Goal: Task Accomplishment & Management: Manage account settings

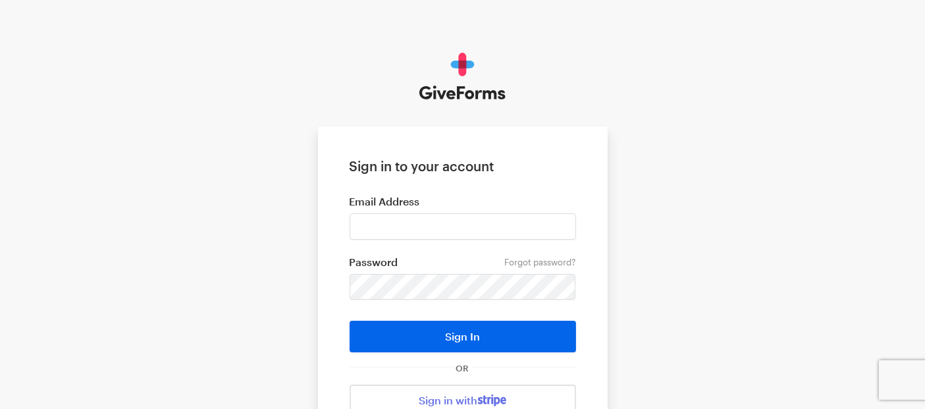
type input "[EMAIL_ADDRESS][DOMAIN_NAME]"
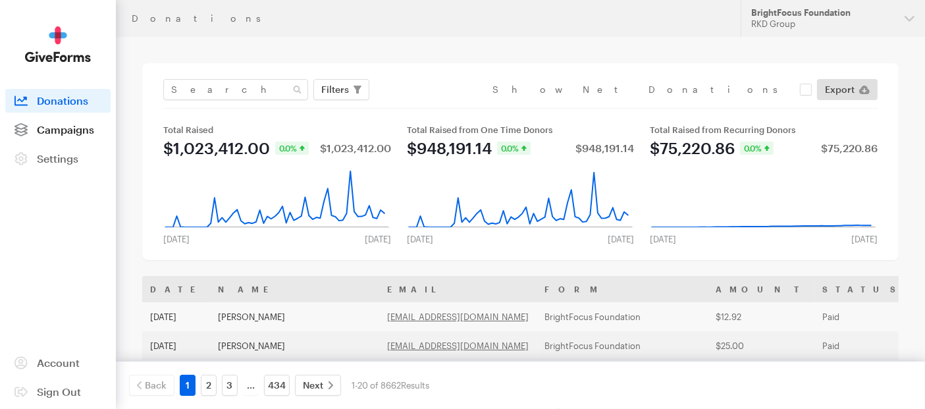
click at [56, 122] on link "Campaigns" at bounding box center [57, 130] width 105 height 24
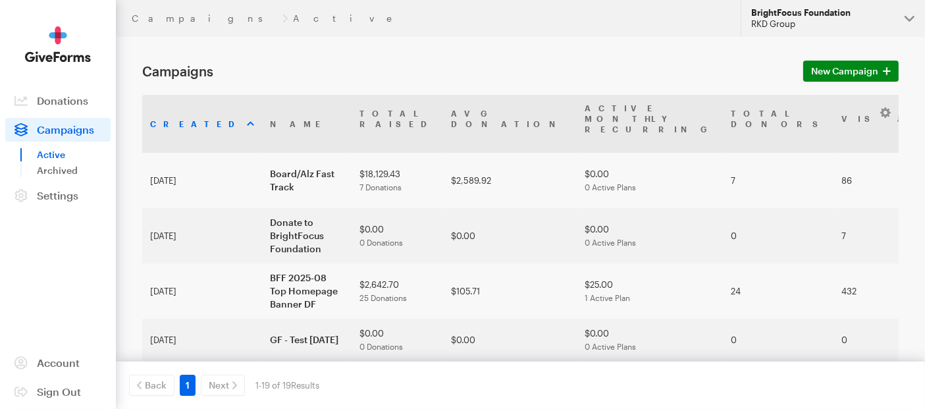
click at [869, 19] on div "RKD Group" at bounding box center [822, 23] width 143 height 11
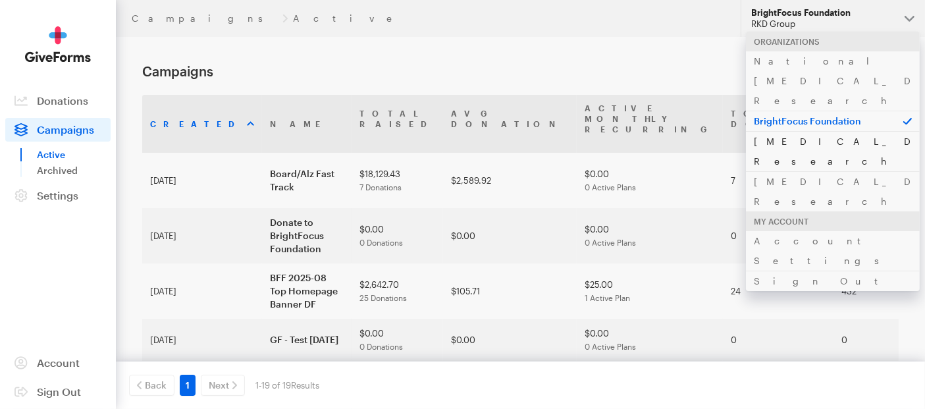
click at [802, 131] on link "Alzheimer's Disease Research" at bounding box center [833, 151] width 174 height 40
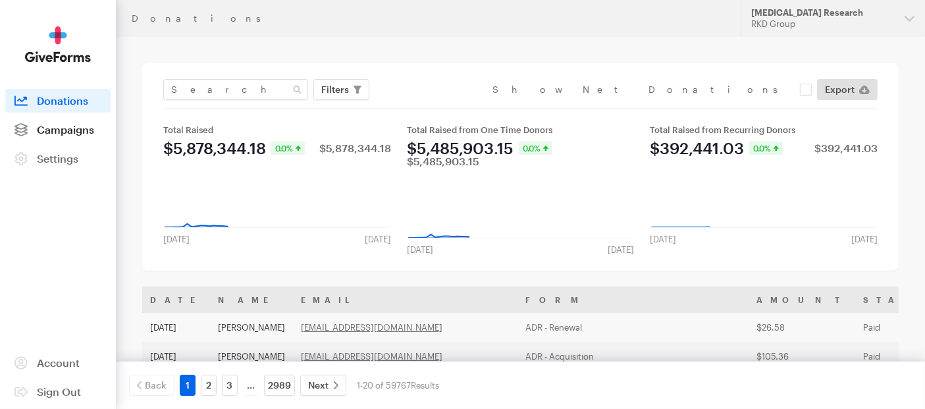
click at [67, 134] on span "Campaigns" at bounding box center [65, 129] width 57 height 13
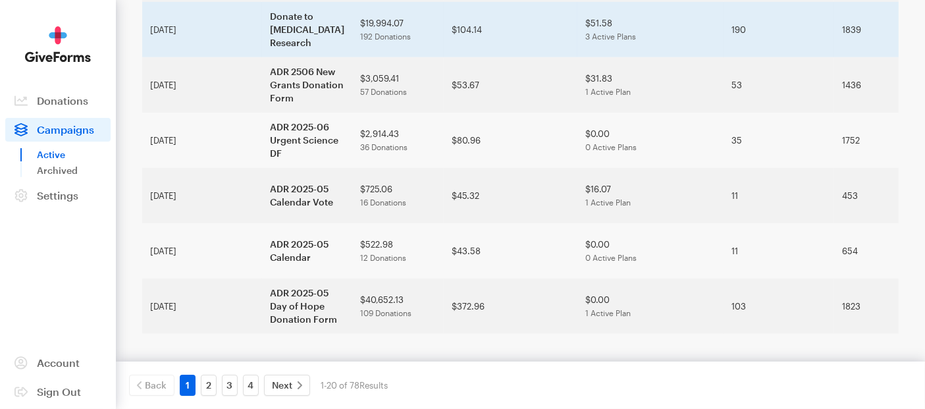
scroll to position [1113, 0]
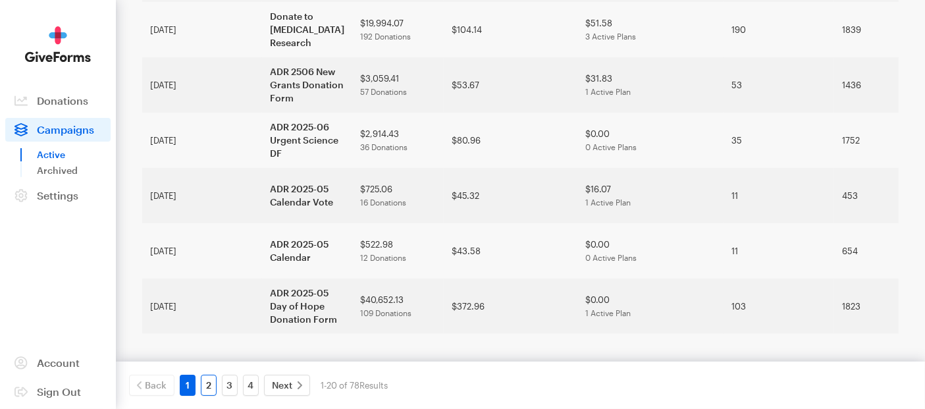
click at [213, 389] on link "2" at bounding box center [209, 385] width 16 height 21
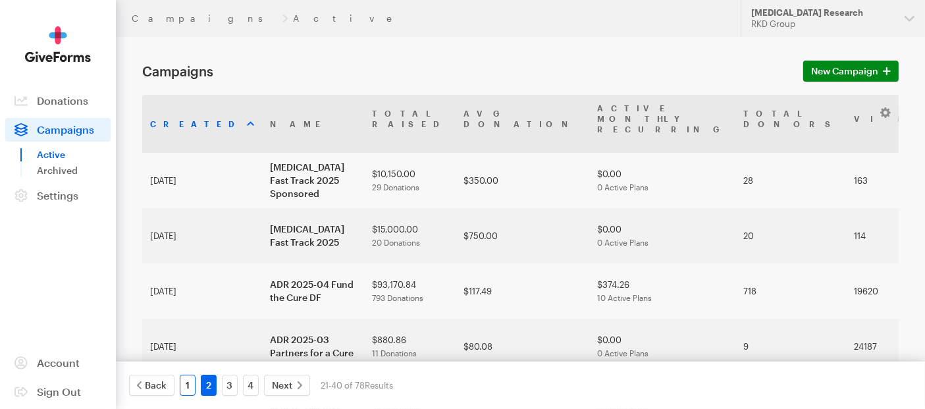
click at [192, 380] on link "1" at bounding box center [188, 385] width 16 height 21
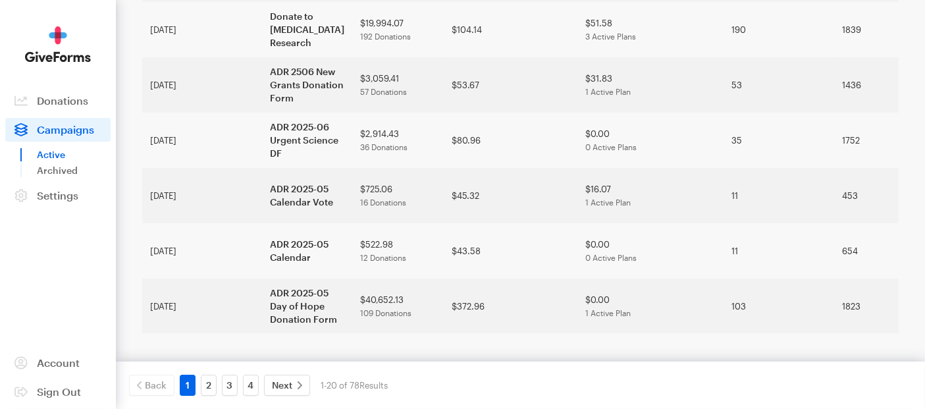
scroll to position [1113, 0]
click at [225, 382] on link "3" at bounding box center [230, 385] width 16 height 21
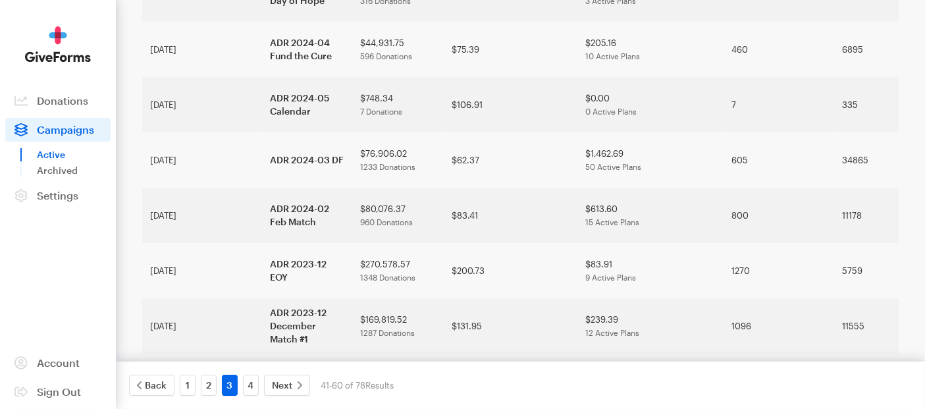
scroll to position [804, 0]
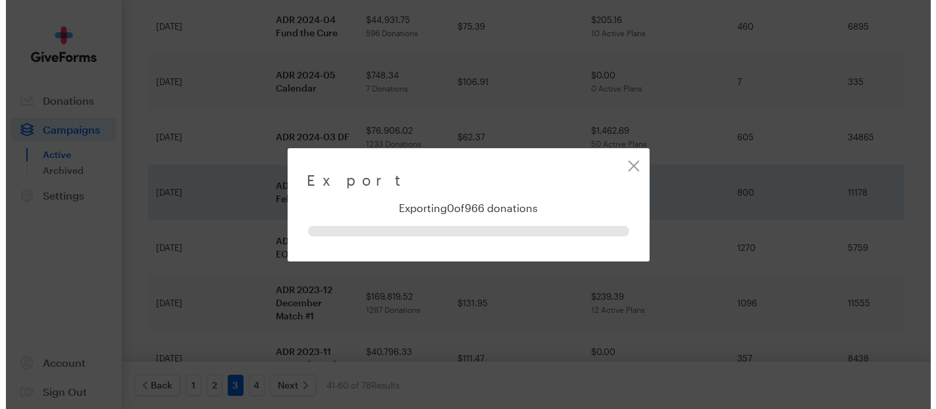
scroll to position [752, 0]
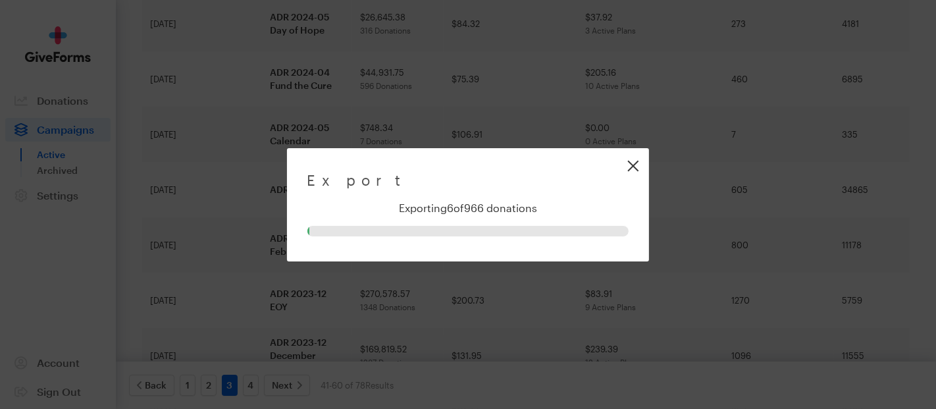
click at [638, 166] on link "Close" at bounding box center [633, 166] width 30 height 30
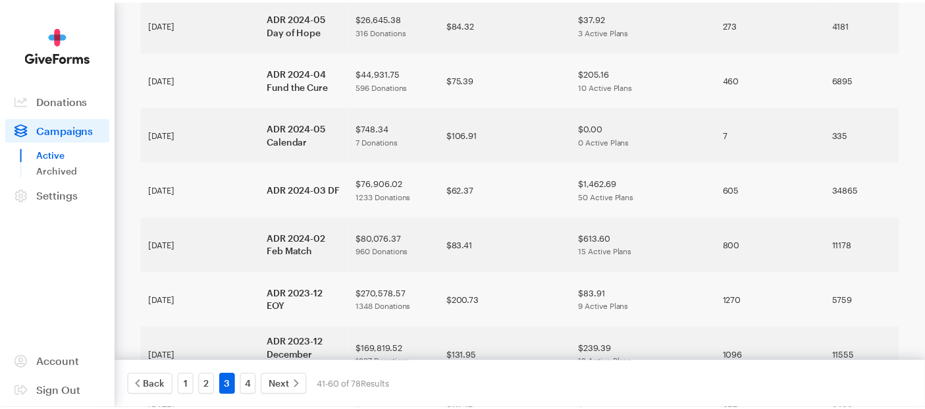
scroll to position [804, 0]
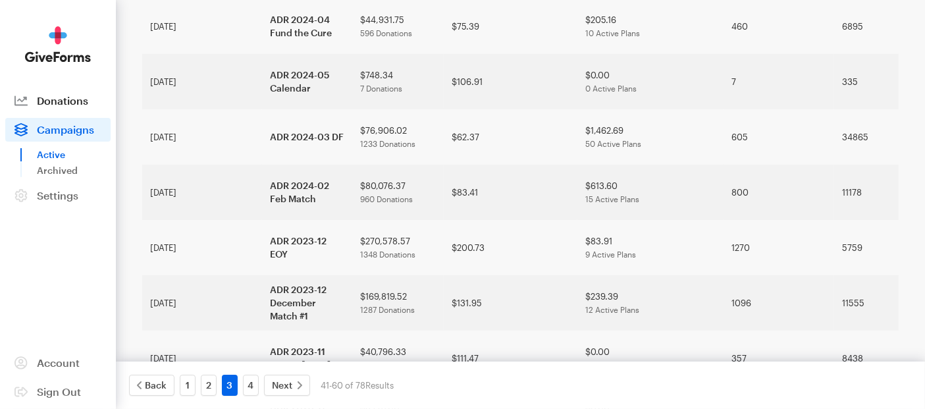
click at [54, 103] on span "Donations" at bounding box center [62, 100] width 51 height 13
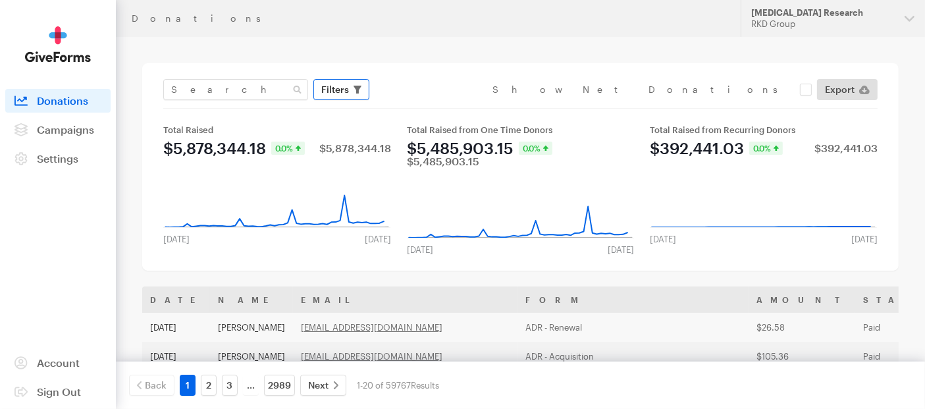
click at [342, 89] on span "Filters" at bounding box center [335, 90] width 28 height 16
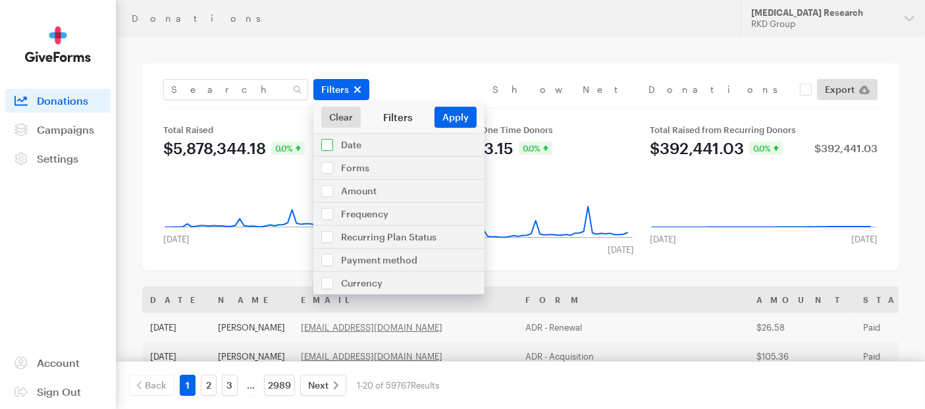
click at [327, 147] on input "checkbox" at bounding box center [398, 145] width 171 height 22
checkbox input "true"
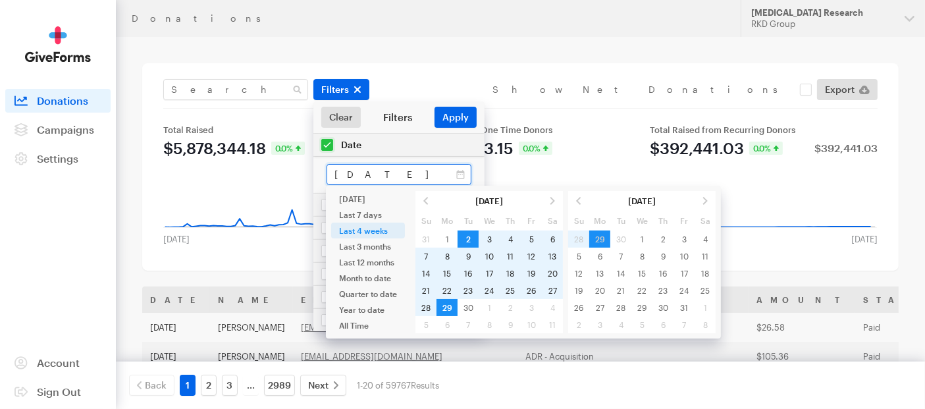
click at [388, 178] on input "Sep 02, 2025 - Sep 29, 2025" at bounding box center [398, 174] width 145 height 21
click at [423, 199] on span at bounding box center [425, 200] width 21 height 17
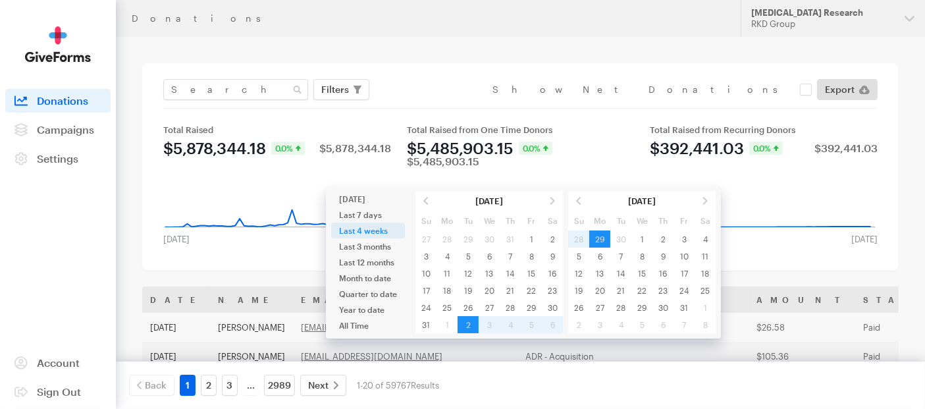
click at [423, 199] on span at bounding box center [425, 200] width 21 height 17
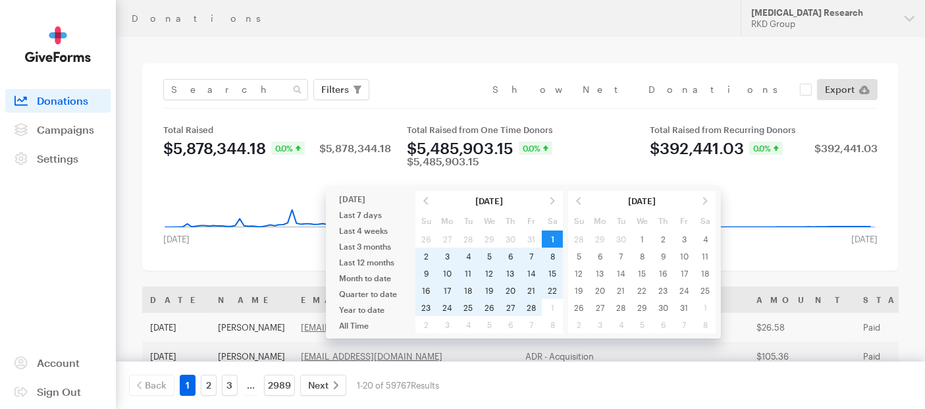
type input "Feb 01, 2025 - Feb 28, 2025"
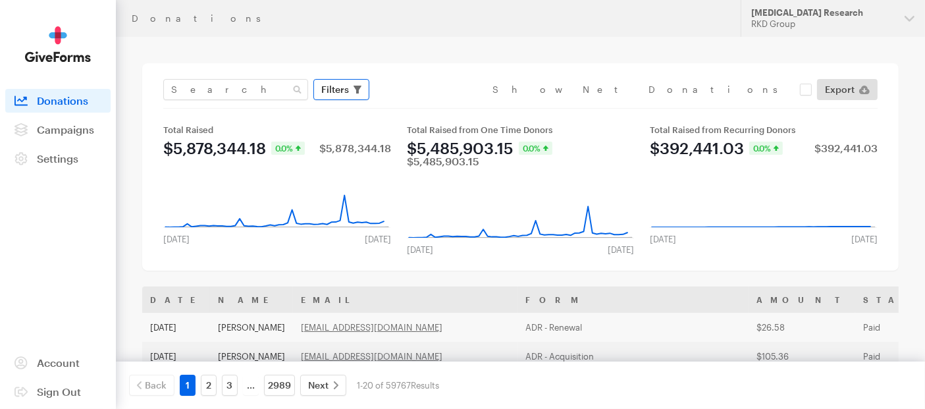
click at [336, 92] on span "Filters" at bounding box center [335, 90] width 28 height 16
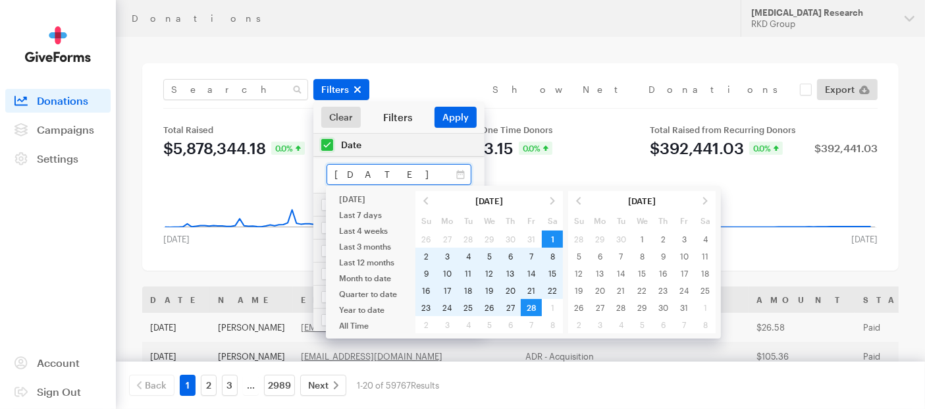
click at [411, 169] on input "Feb 01, 2025 - Feb 28, 2025" at bounding box center [398, 174] width 145 height 21
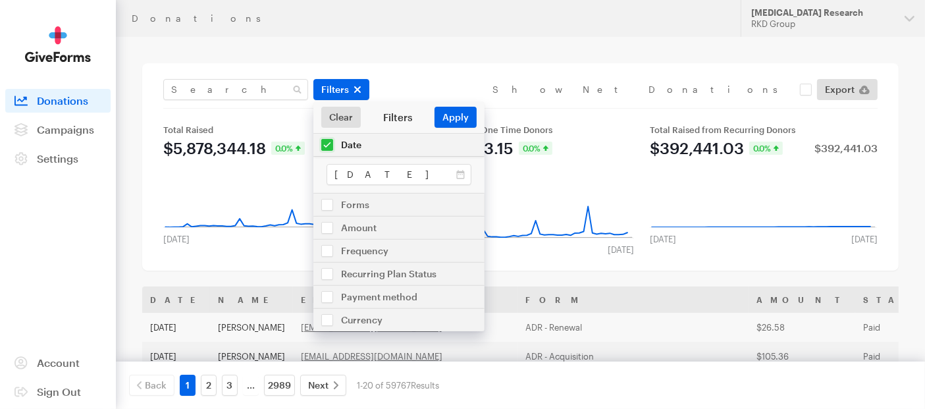
click at [469, 74] on div "Filters Clear Filters Apply Date Feb 01, 2025 - Feb 28, 2025 Forms Default Give…" at bounding box center [520, 166] width 756 height 207
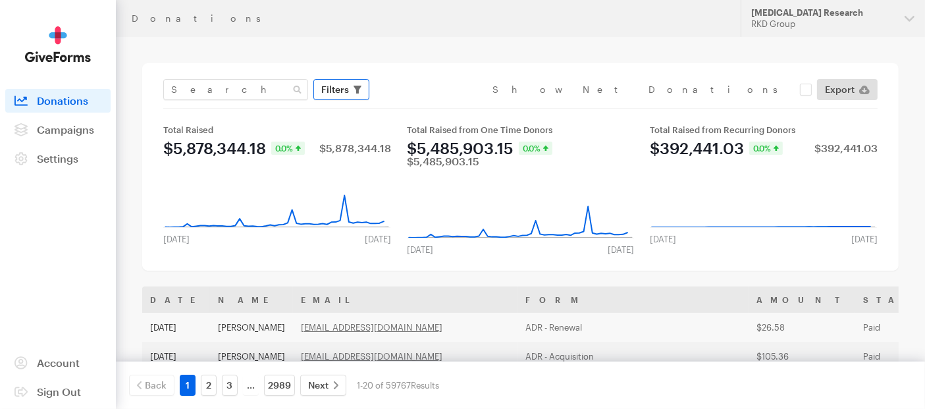
click at [338, 83] on span "Filters" at bounding box center [335, 90] width 28 height 16
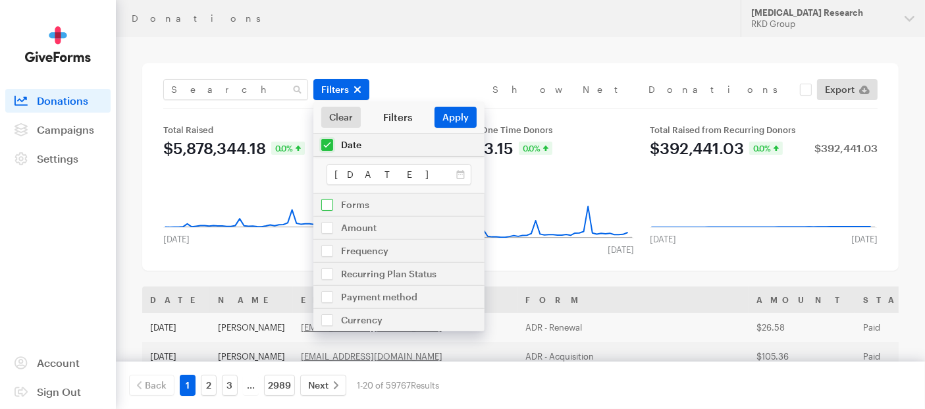
click at [332, 207] on input "checkbox" at bounding box center [398, 205] width 171 height 22
checkbox input "true"
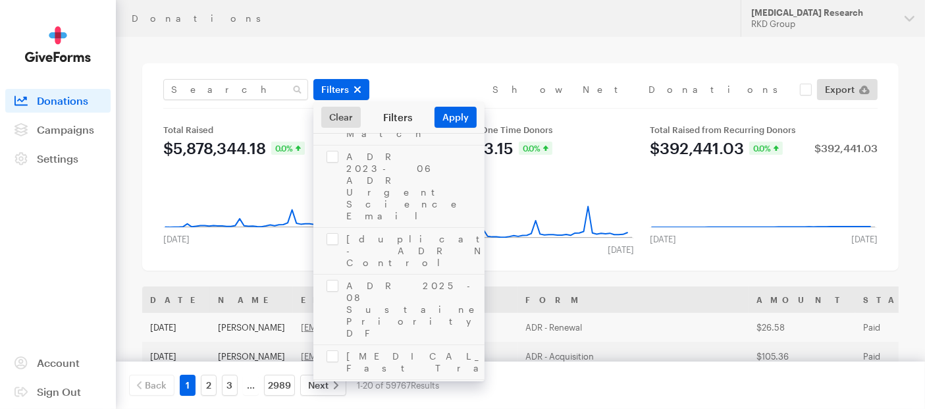
scroll to position [2411, 0]
checkbox input "true"
click at [452, 116] on button "Apply" at bounding box center [455, 117] width 42 height 21
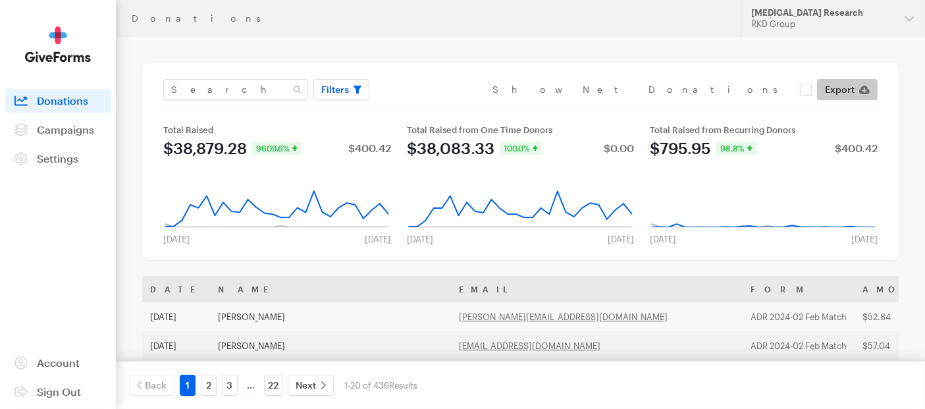
click at [853, 91] on span "Export" at bounding box center [840, 90] width 30 height 16
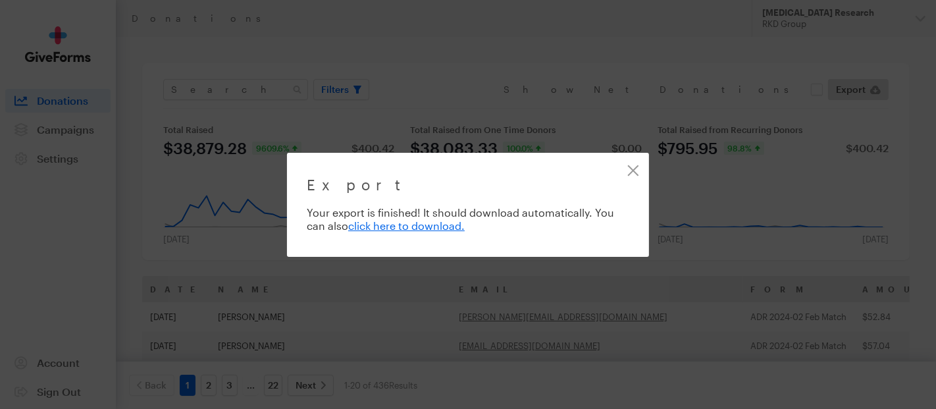
click at [515, 28] on div "Export Exporting 436 of 436 donations Your export is finished! It should downlo…" at bounding box center [468, 204] width 936 height 409
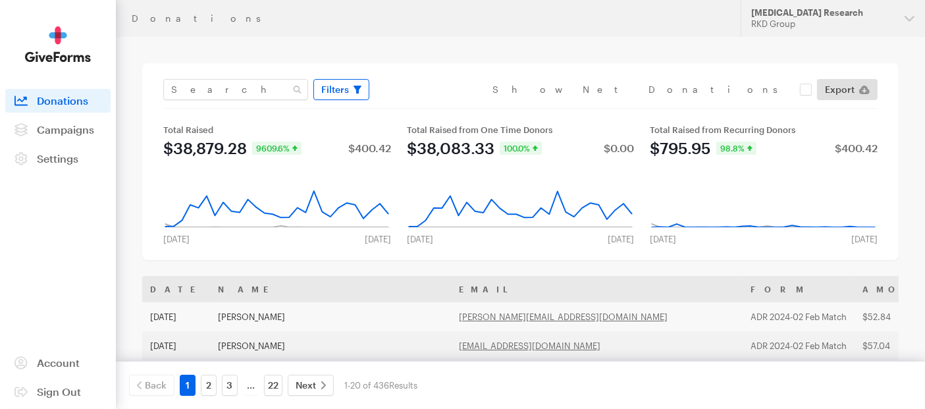
click at [349, 87] on button "Filters" at bounding box center [341, 89] width 56 height 21
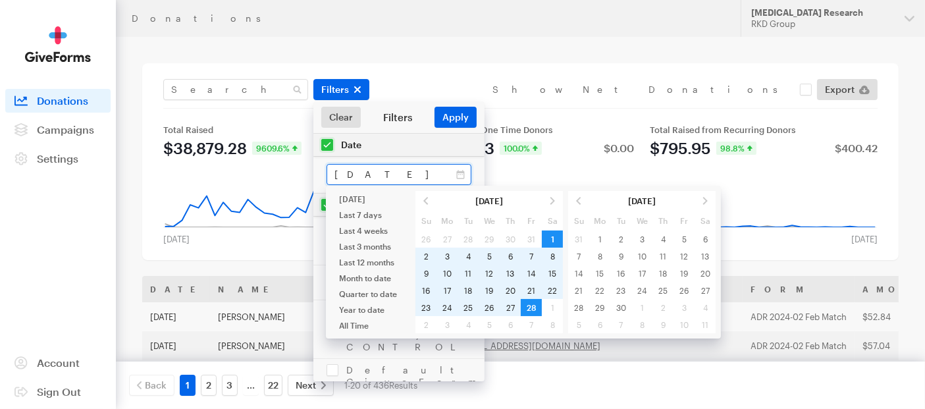
click at [385, 170] on input "Feb 01, 2025 - Feb 28, 2025" at bounding box center [398, 174] width 145 height 21
click at [427, 204] on span at bounding box center [425, 200] width 21 height 17
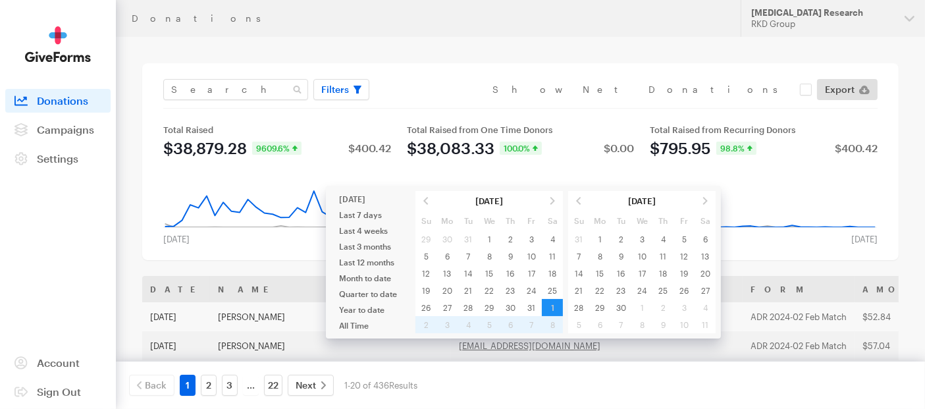
click at [427, 204] on span at bounding box center [425, 200] width 21 height 17
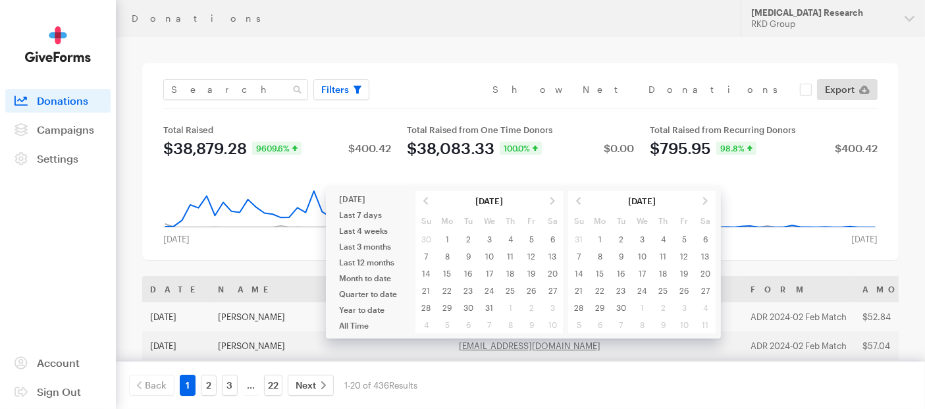
click at [427, 204] on span at bounding box center [425, 200] width 21 height 17
click at [554, 201] on span at bounding box center [552, 200] width 21 height 17
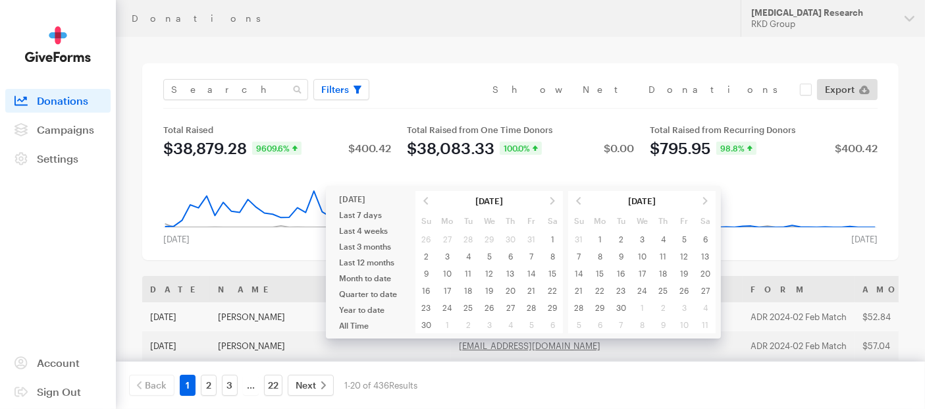
click at [554, 201] on span at bounding box center [552, 200] width 21 height 17
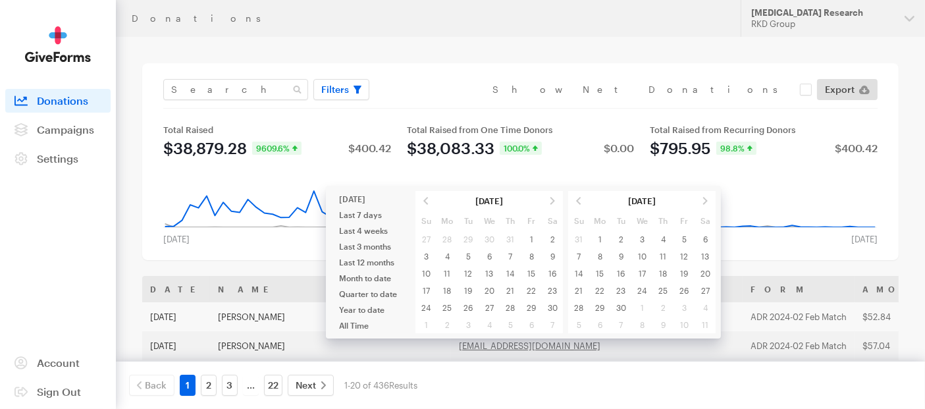
click at [554, 201] on span at bounding box center [552, 200] width 21 height 17
click at [555, 201] on span at bounding box center [552, 200] width 21 height 17
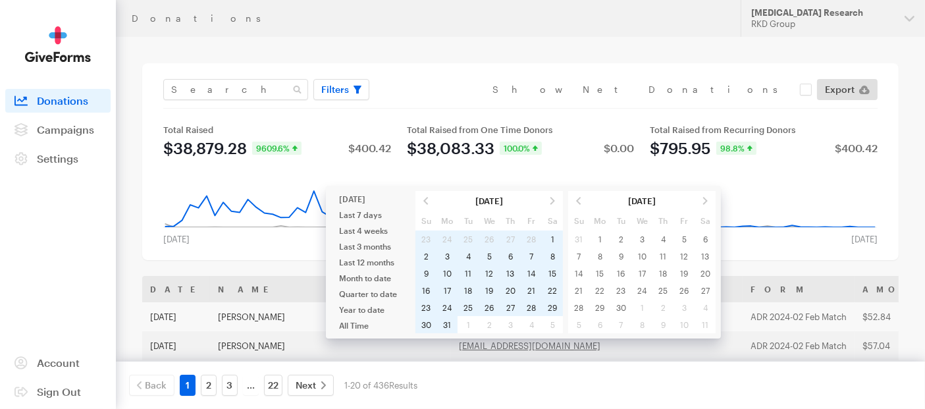
type input "[DATE] - [DATE]"
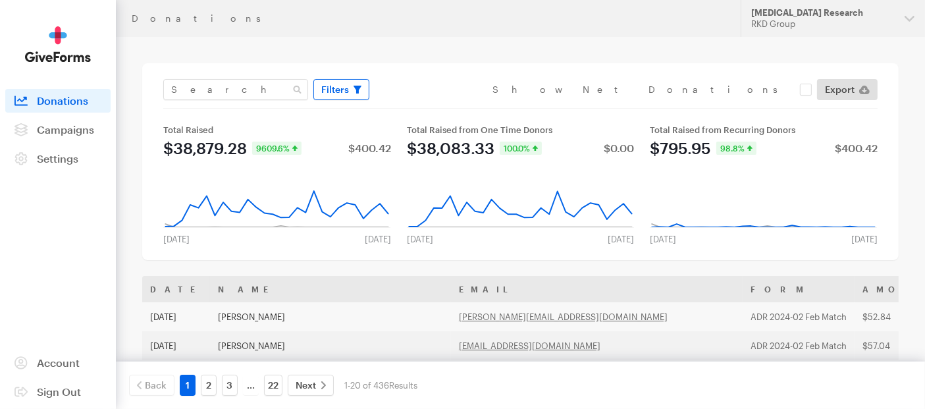
click at [342, 93] on span "Filters" at bounding box center [335, 90] width 28 height 16
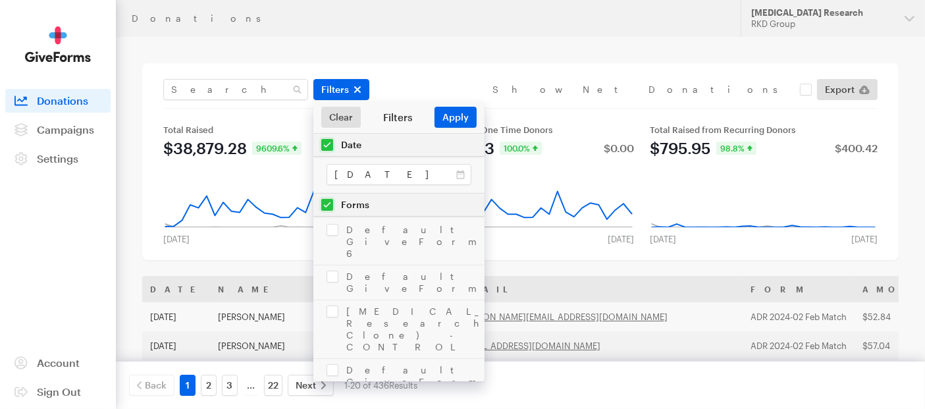
click at [470, 65] on div "Filters Clear Filters Apply Date Apr 01, 2024 - Mar 31, 2025 Forms Default Give…" at bounding box center [520, 161] width 756 height 197
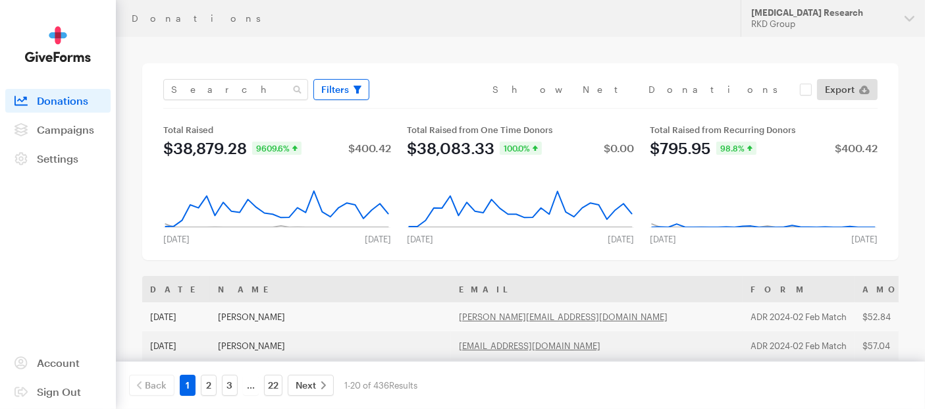
click at [332, 88] on span "Filters" at bounding box center [335, 90] width 28 height 16
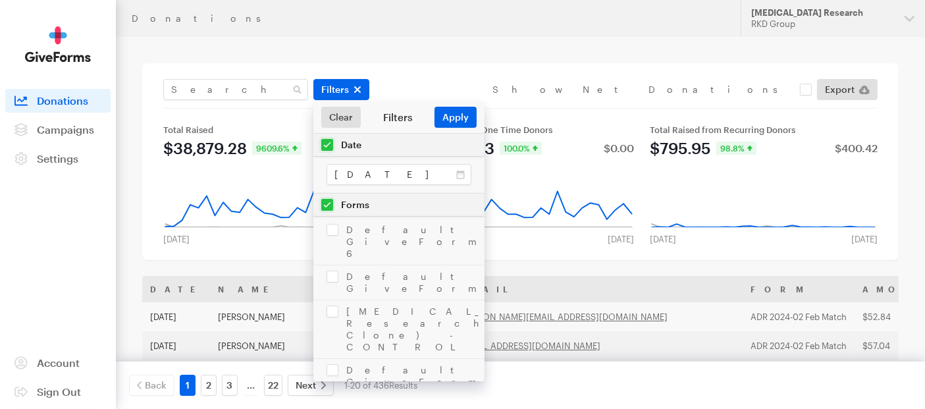
click at [328, 207] on input "checkbox" at bounding box center [398, 205] width 171 height 22
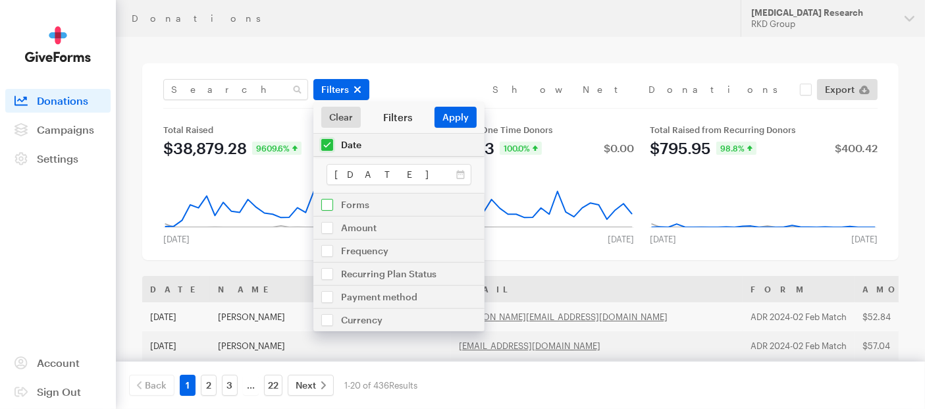
click at [328, 207] on input "checkbox" at bounding box center [398, 205] width 171 height 22
checkbox input "true"
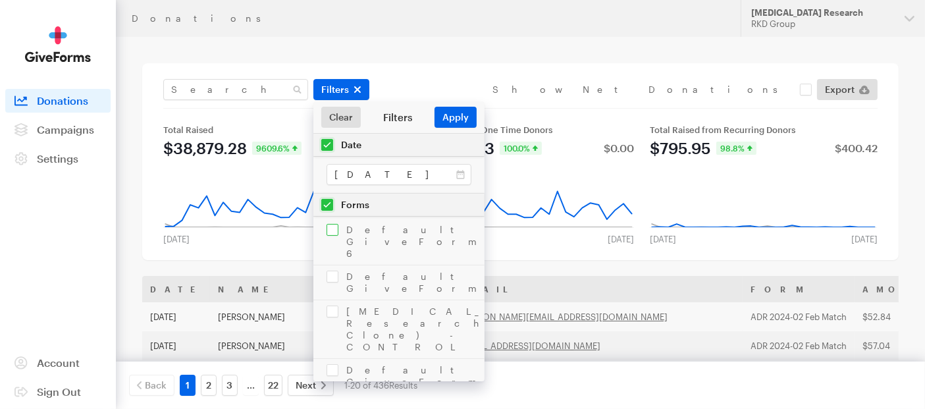
click at [331, 233] on input "checkbox" at bounding box center [398, 242] width 171 height 46
checkbox input "true"
click at [334, 265] on input "checkbox" at bounding box center [398, 282] width 171 height 34
checkbox input "true"
click at [336, 300] on input "checkbox" at bounding box center [398, 329] width 171 height 58
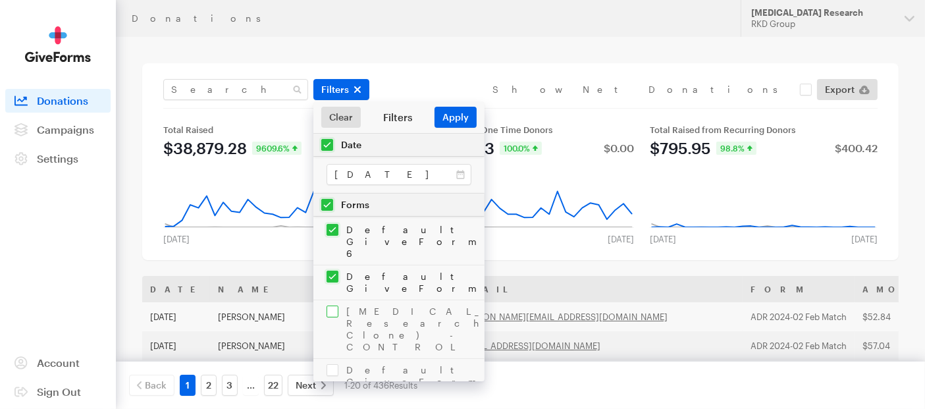
checkbox input "true"
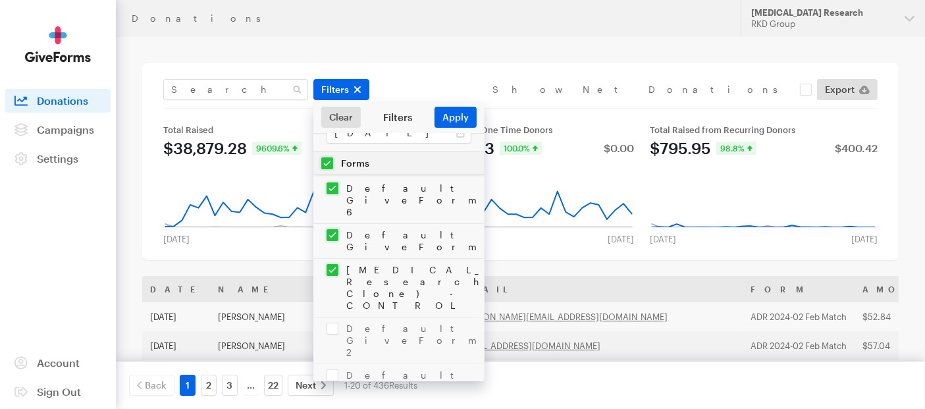
scroll to position [73, 0]
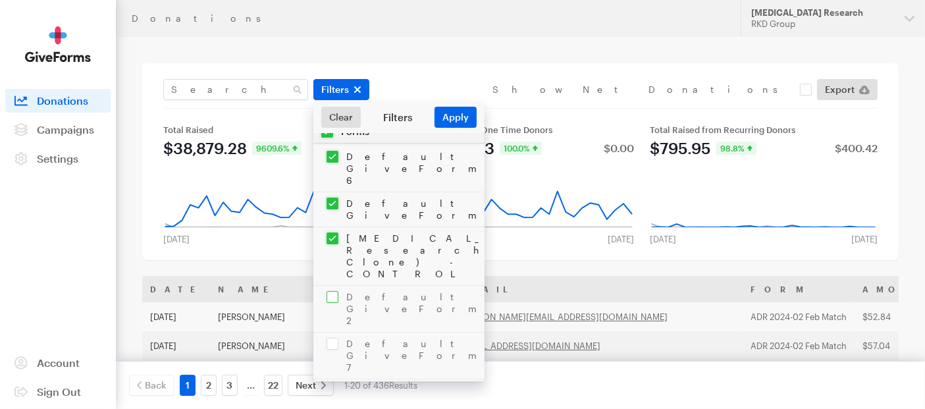
click at [338, 286] on input "checkbox" at bounding box center [398, 309] width 171 height 46
checkbox input "true"
click at [336, 332] on input "checkbox" at bounding box center [398, 355] width 171 height 46
checkbox input "true"
click at [332, 379] on input "checkbox" at bounding box center [398, 402] width 171 height 46
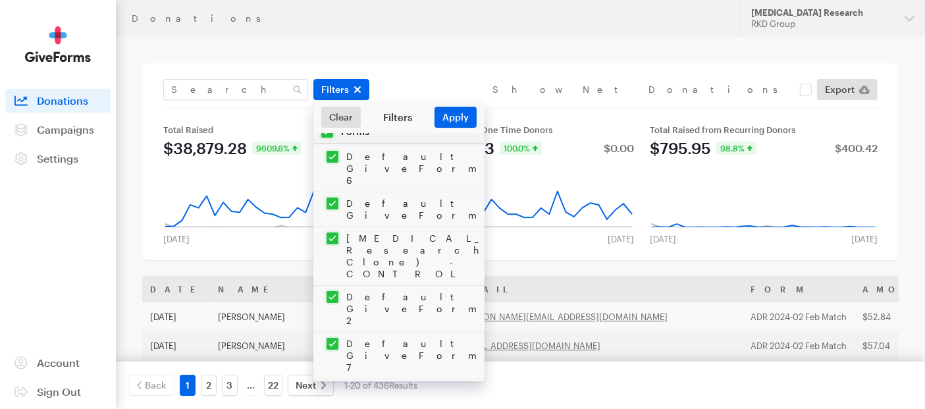
checkbox input "true"
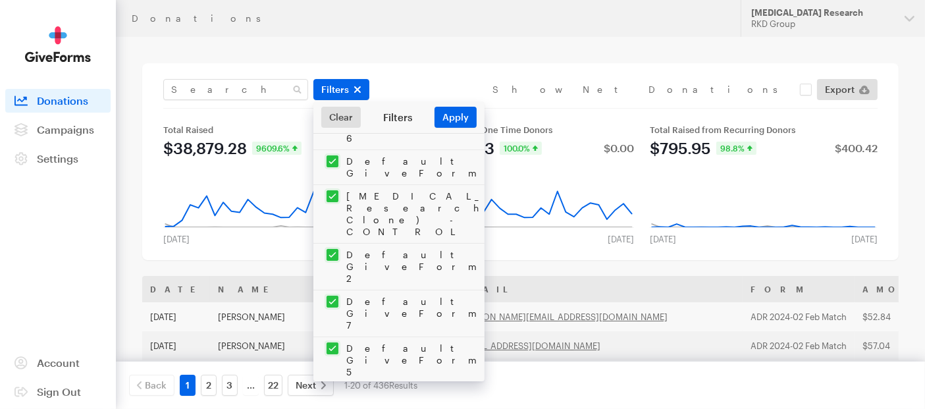
scroll to position [146, 0]
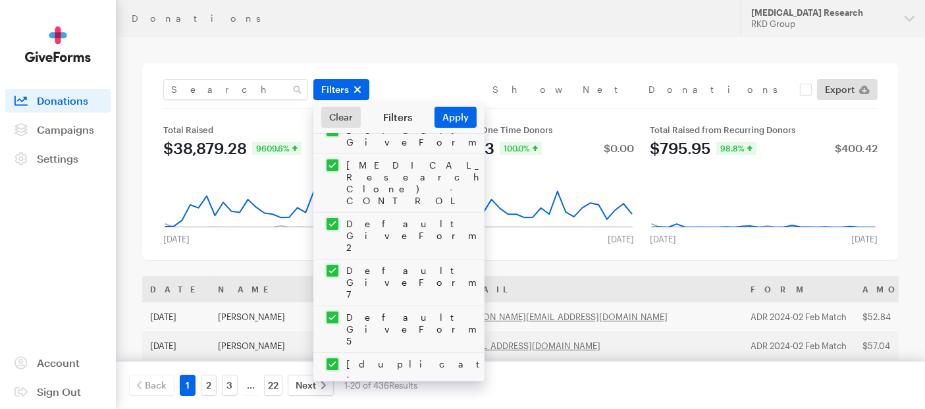
checkbox input "true"
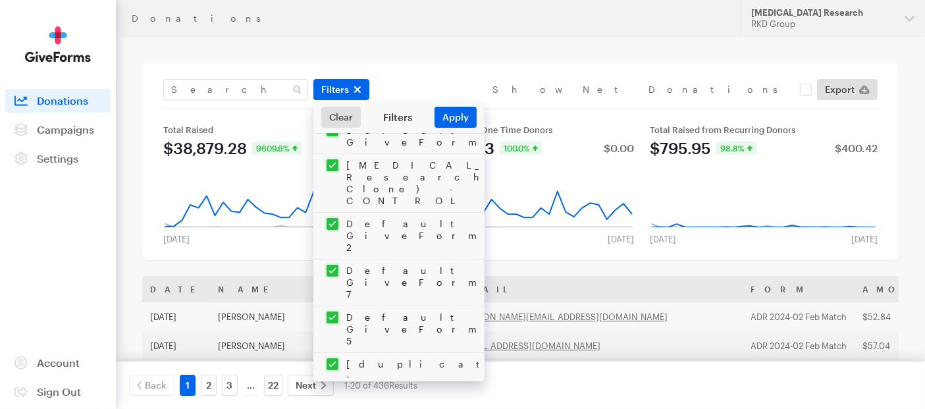
checkbox input "true"
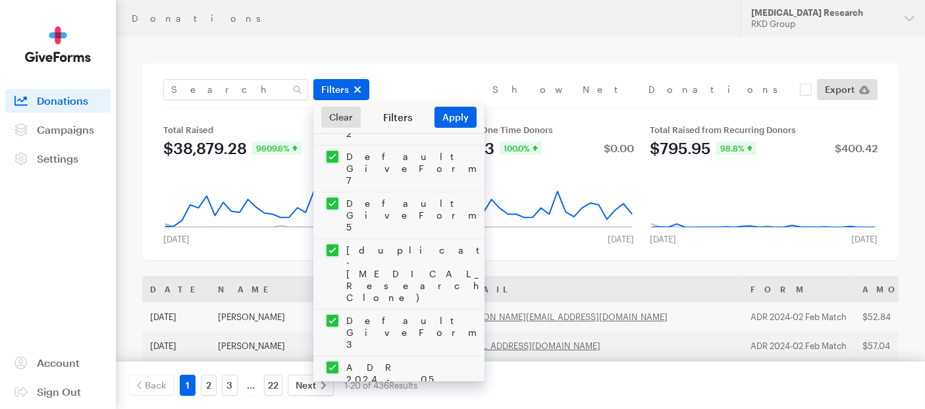
scroll to position [292, 0]
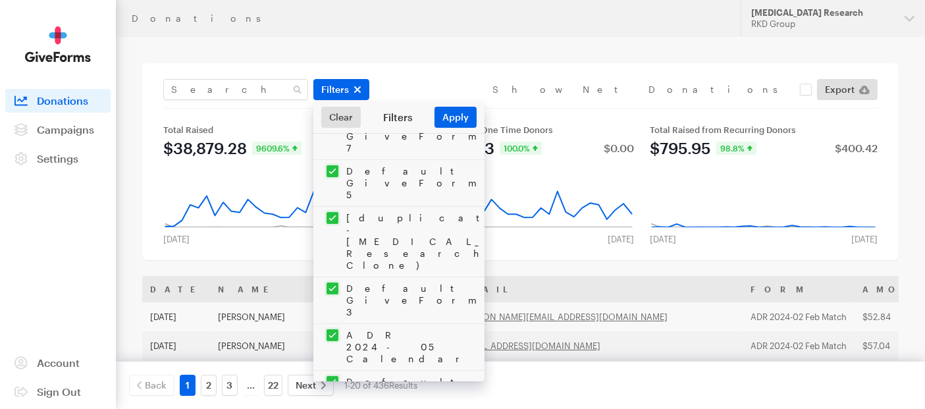
checkbox input "true"
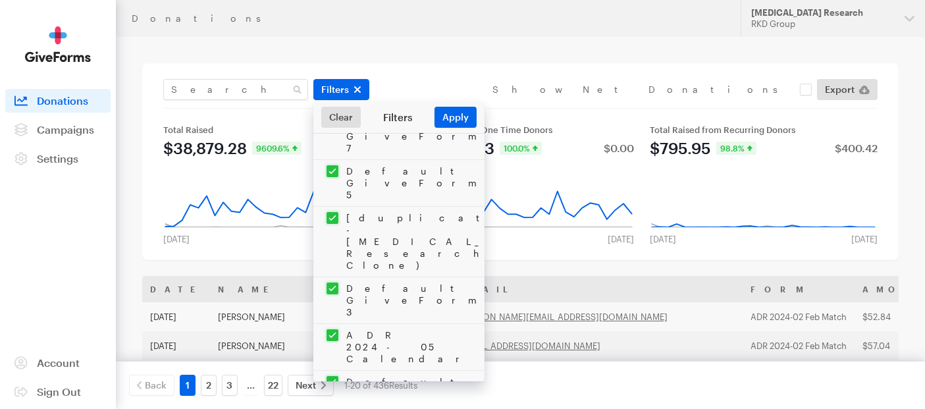
checkbox input "true"
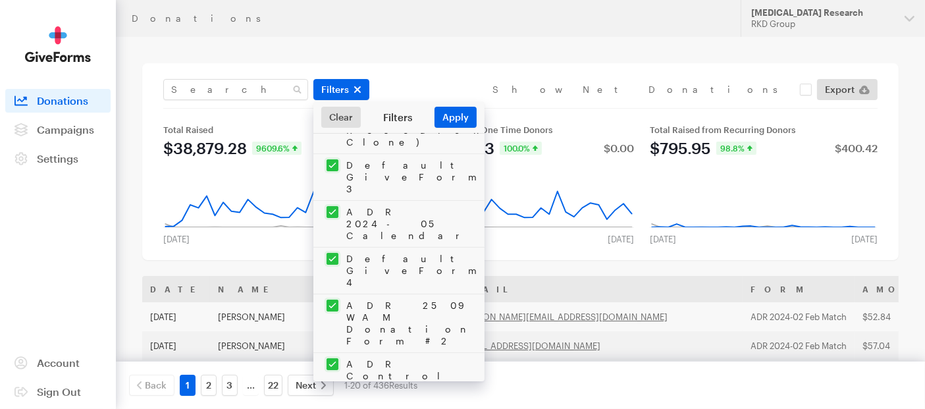
scroll to position [438, 0]
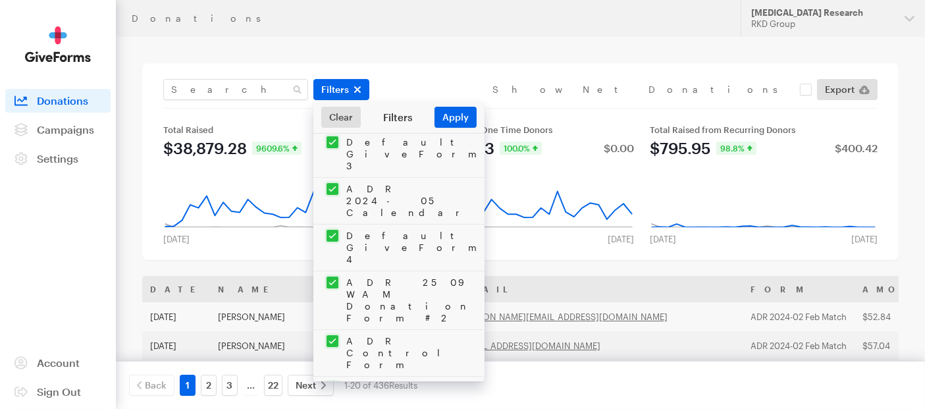
checkbox input "false"
checkbox input "true"
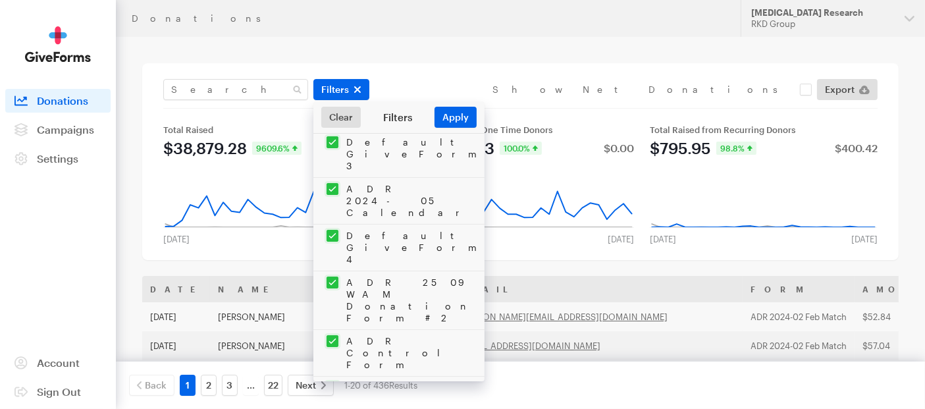
checkbox input "true"
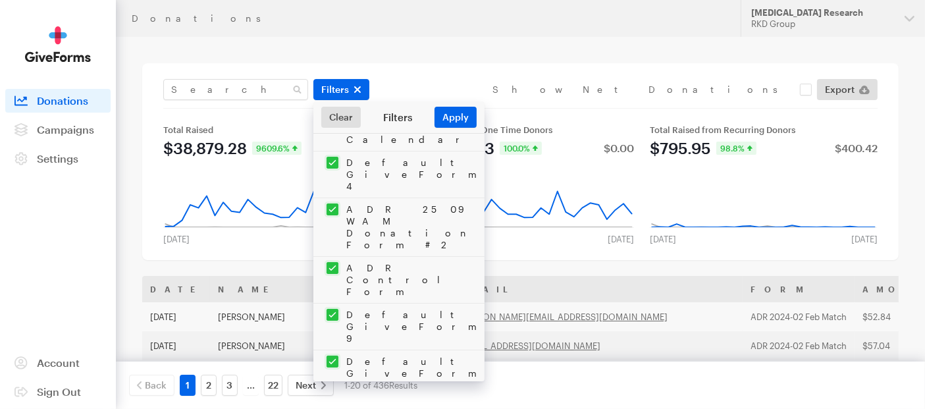
checkbox input "true"
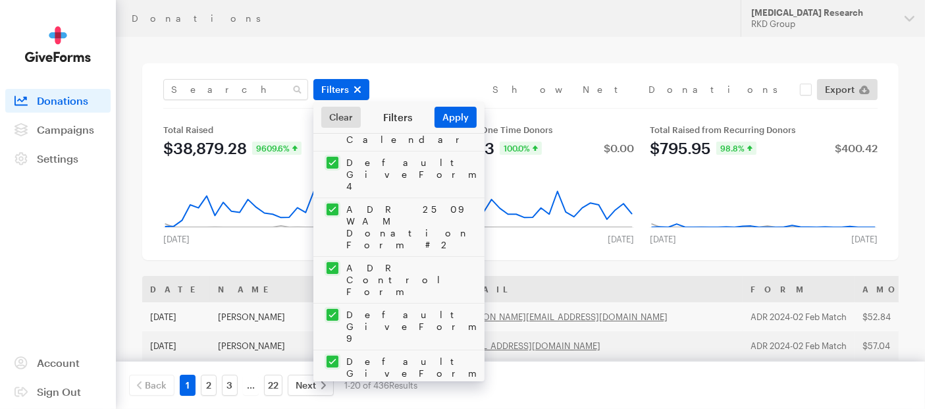
checkbox input "true"
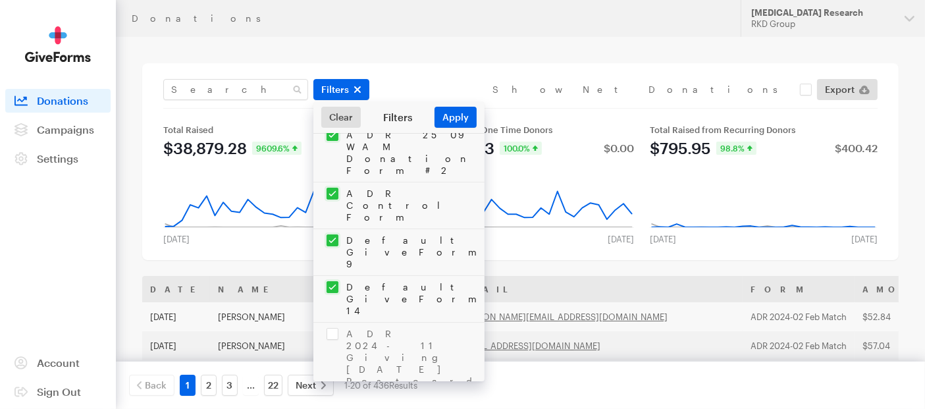
scroll to position [658, 0]
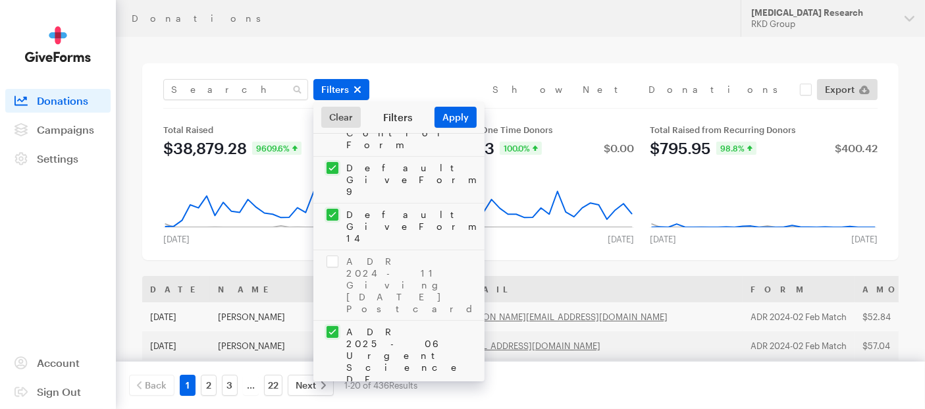
checkbox input "true"
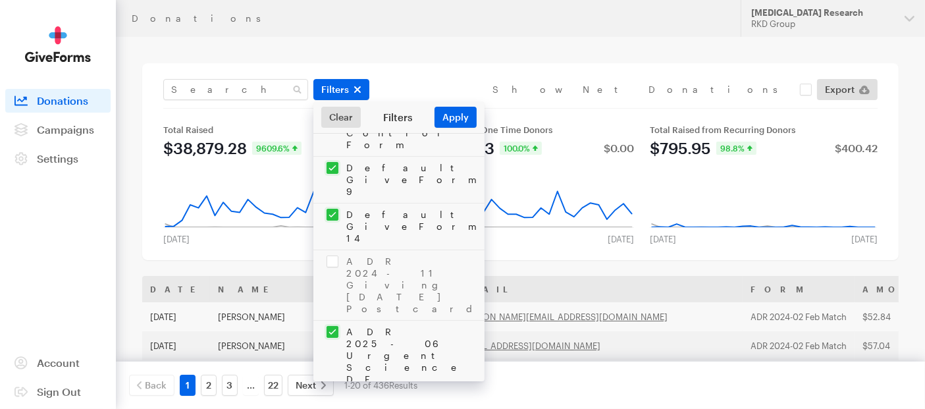
checkbox input "true"
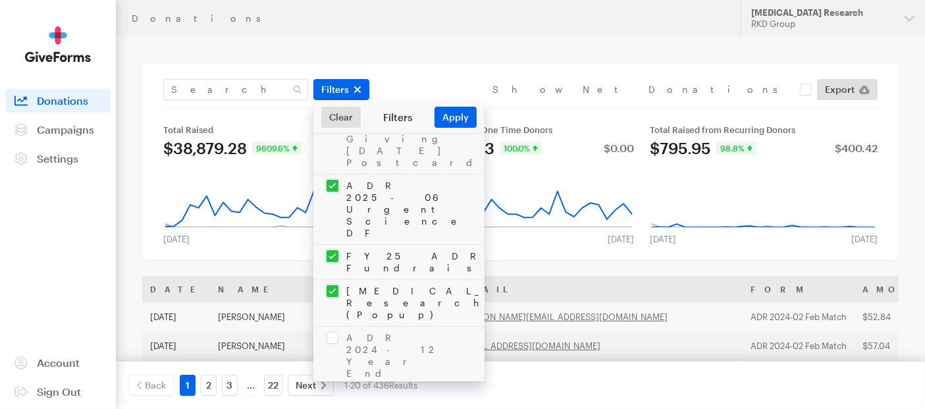
scroll to position [877, 0]
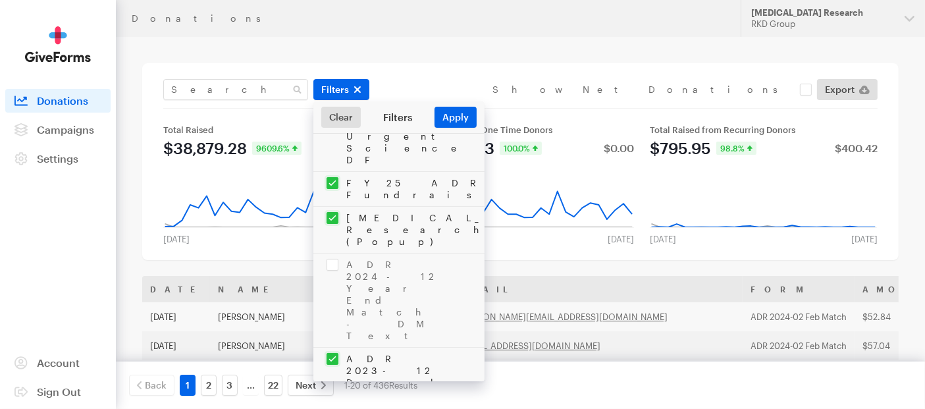
checkbox input "true"
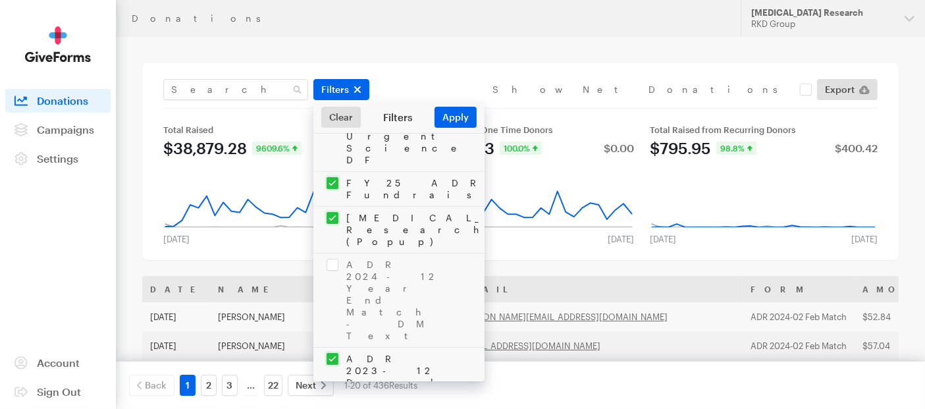
checkbox input "true"
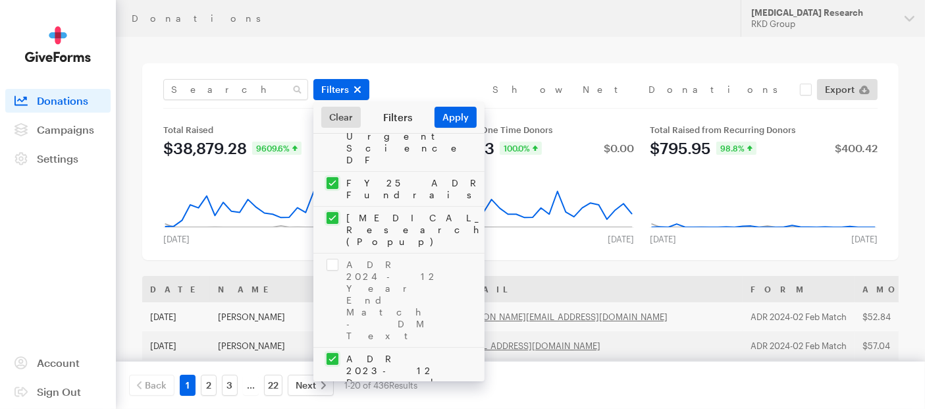
checkbox input "true"
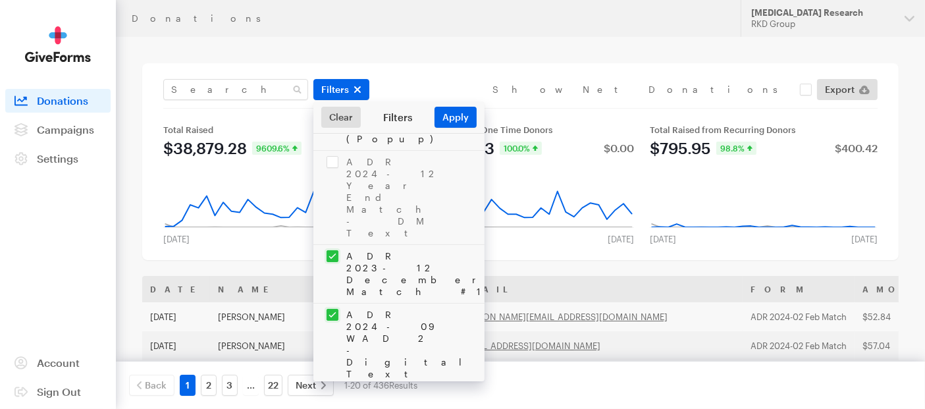
scroll to position [1023, 0]
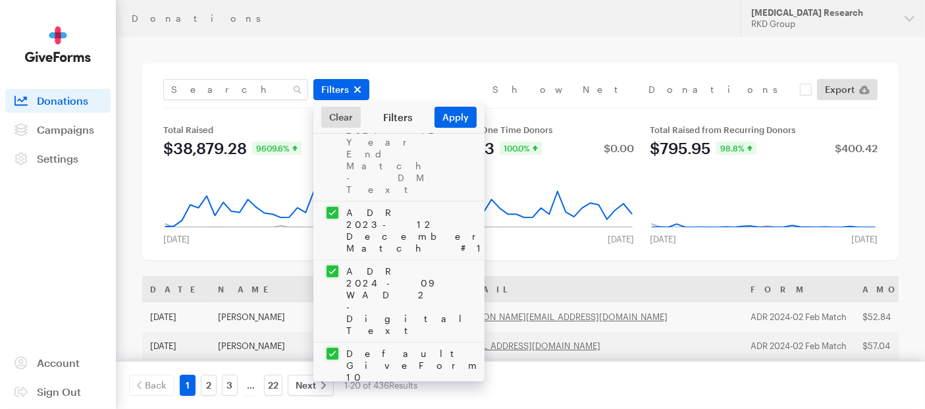
checkbox input "true"
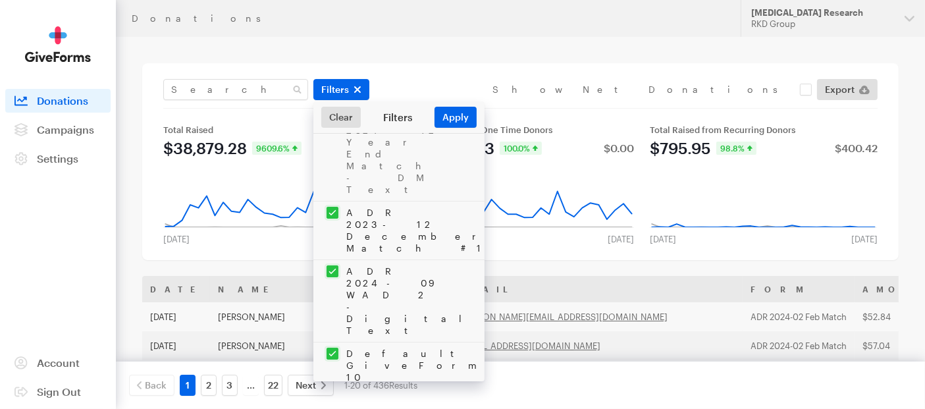
checkbox input "true"
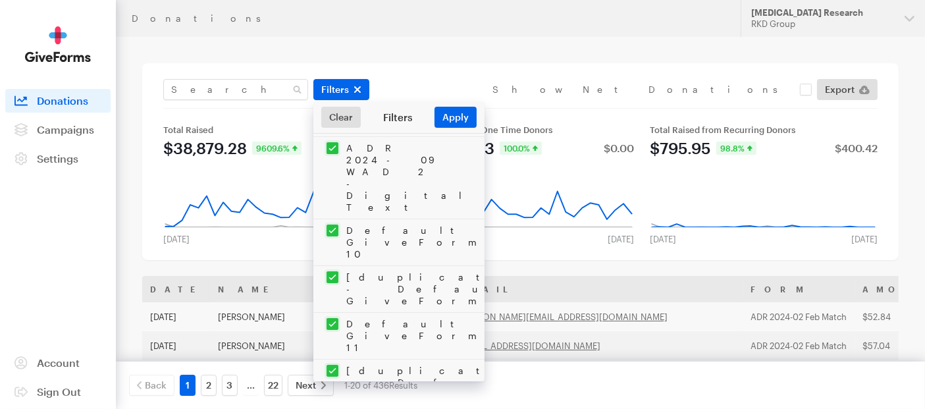
scroll to position [1170, 0]
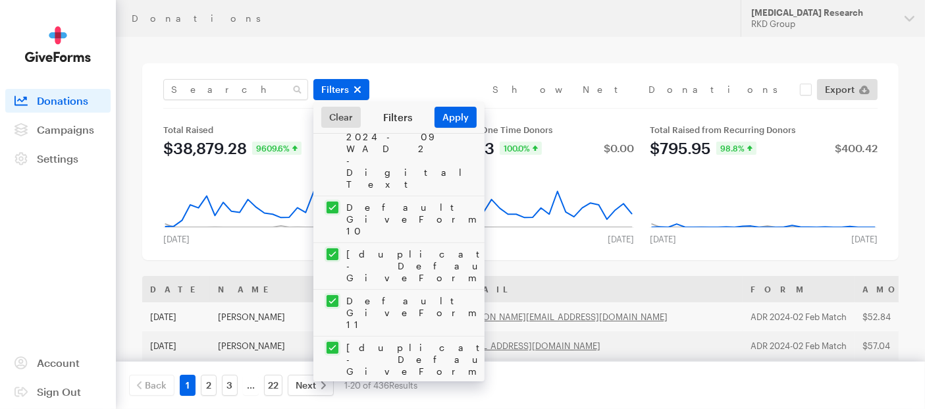
checkbox input "true"
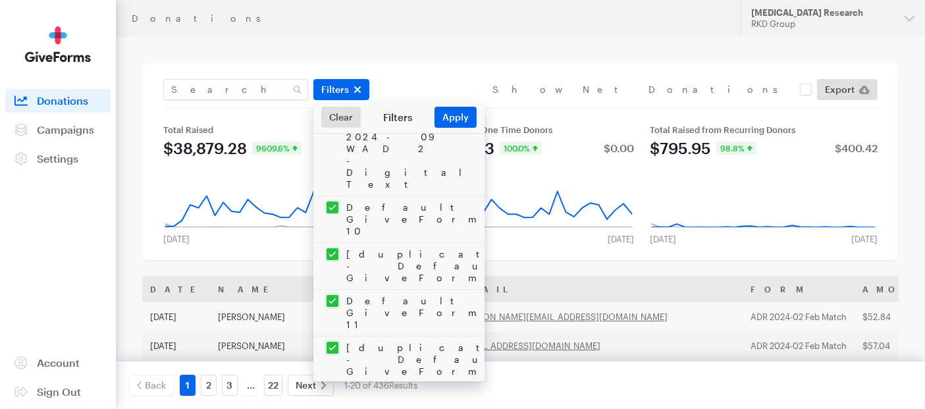
checkbox input "true"
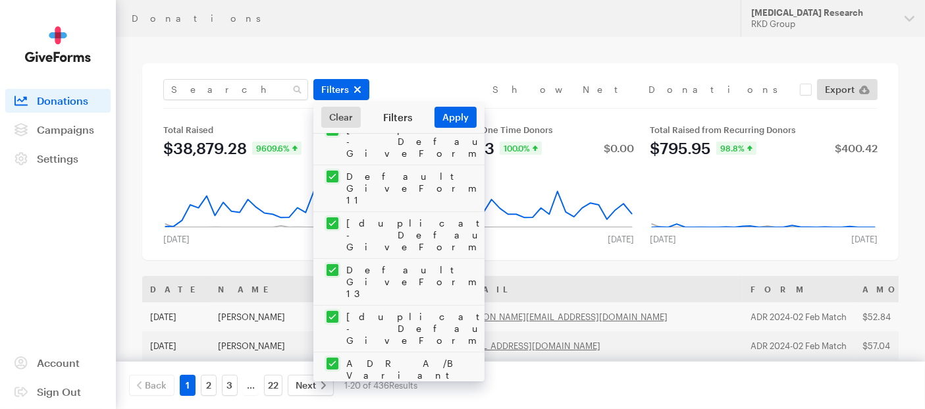
scroll to position [1316, 0]
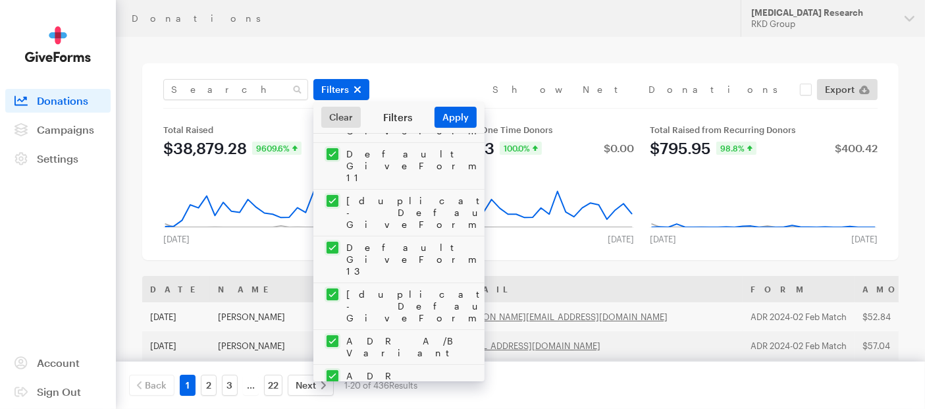
checkbox input "true"
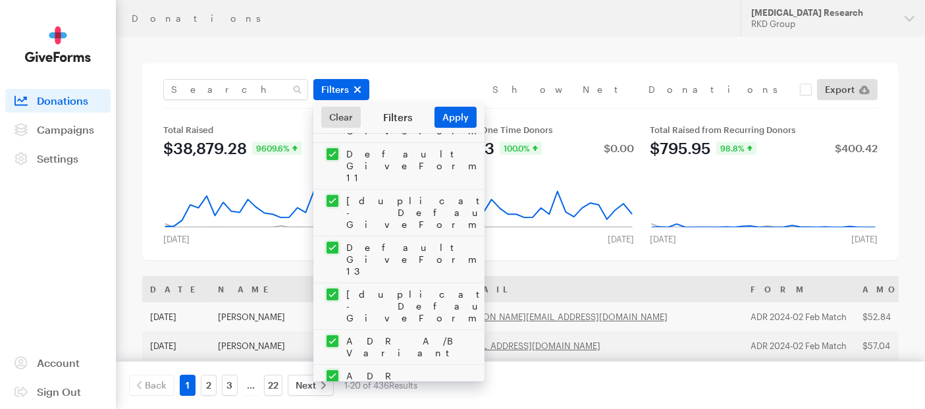
checkbox input "true"
checkbox input "false"
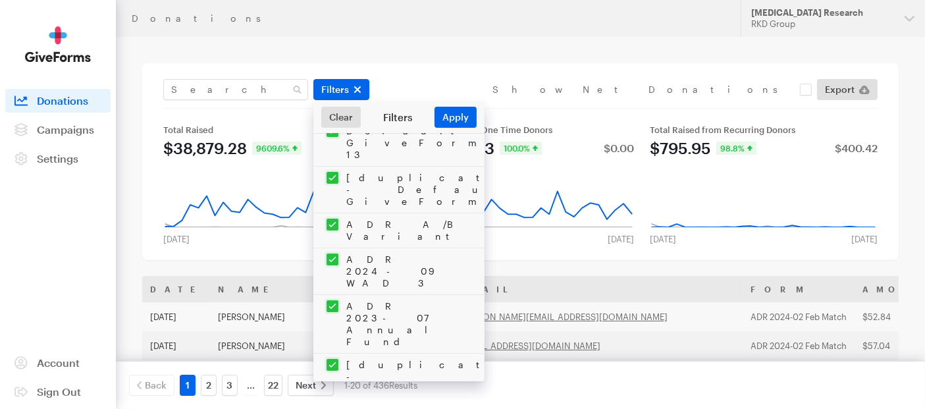
scroll to position [1462, 0]
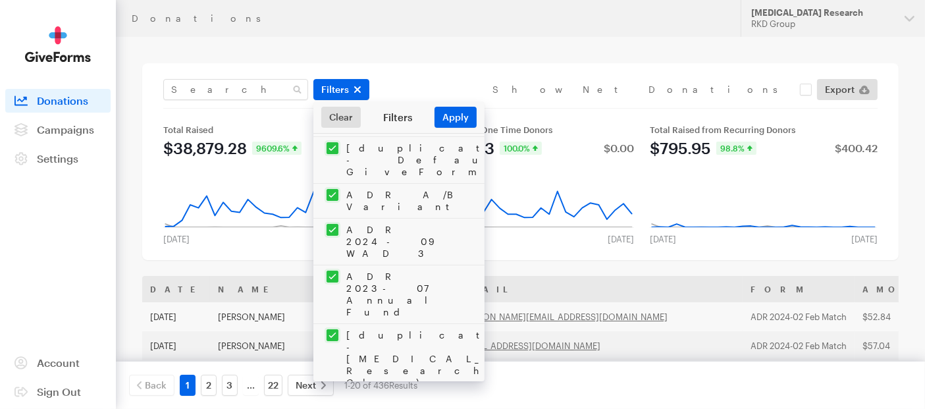
checkbox input "true"
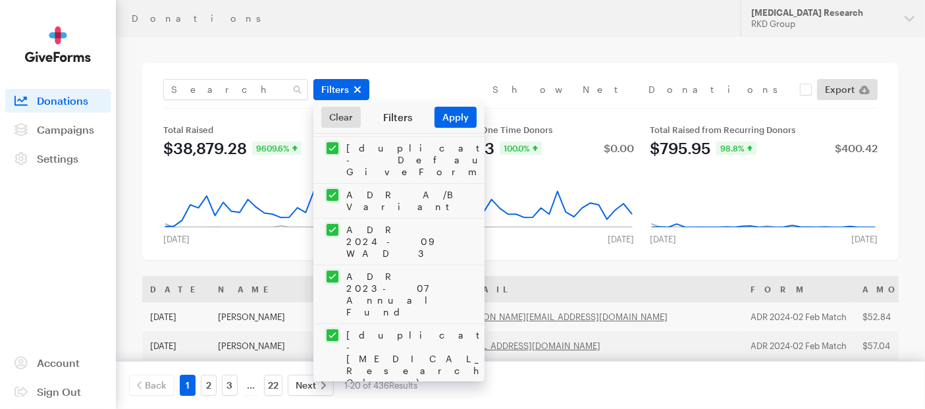
checkbox input "false"
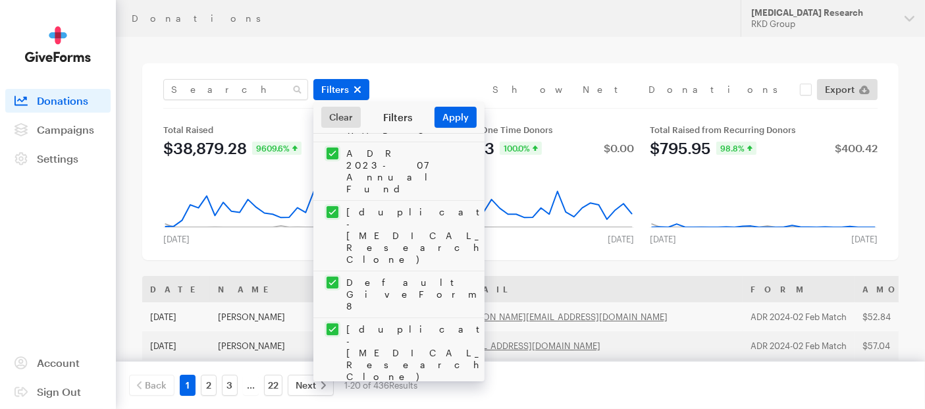
scroll to position [1609, 0]
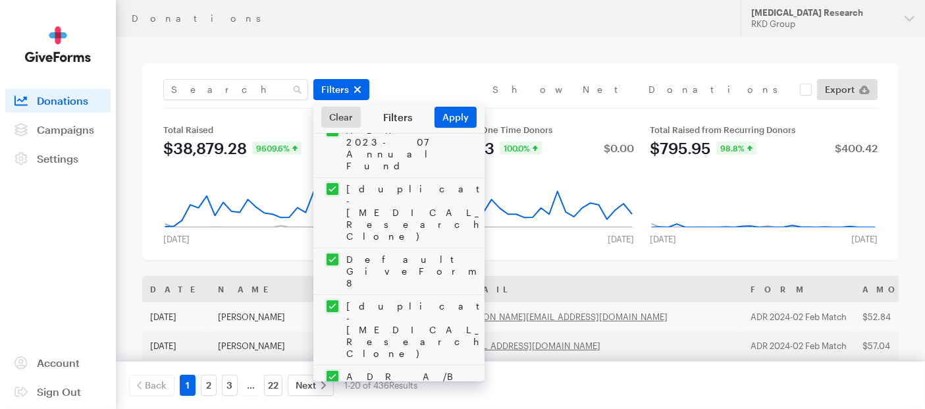
checkbox input "true"
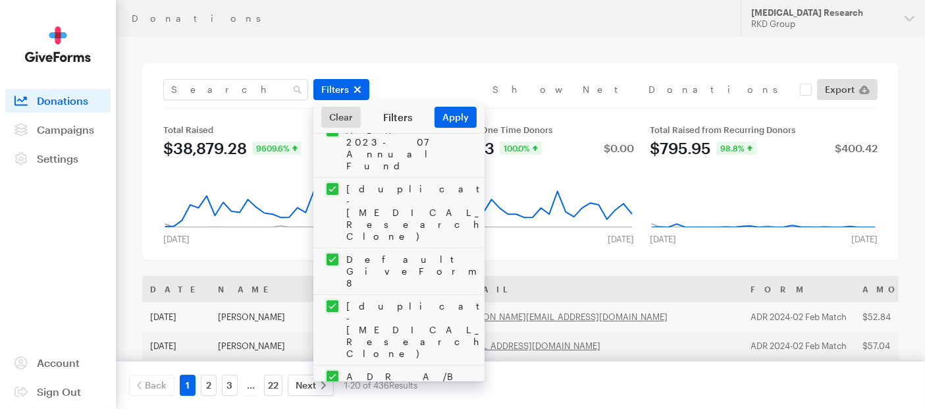
checkbox input "true"
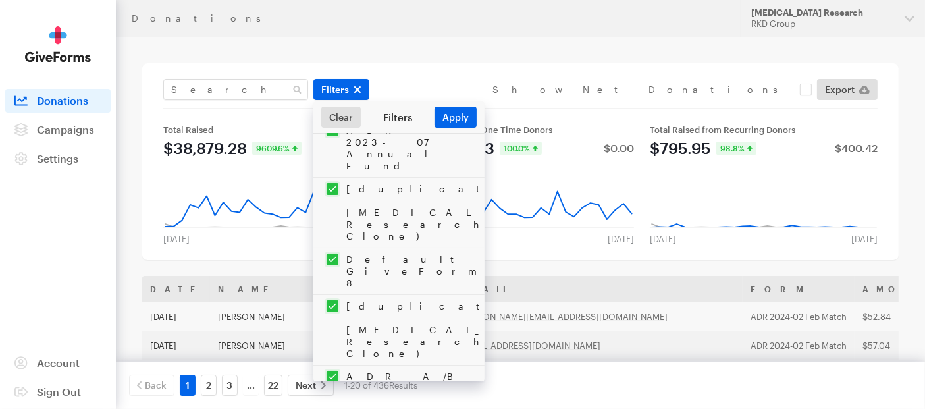
checkbox input "true"
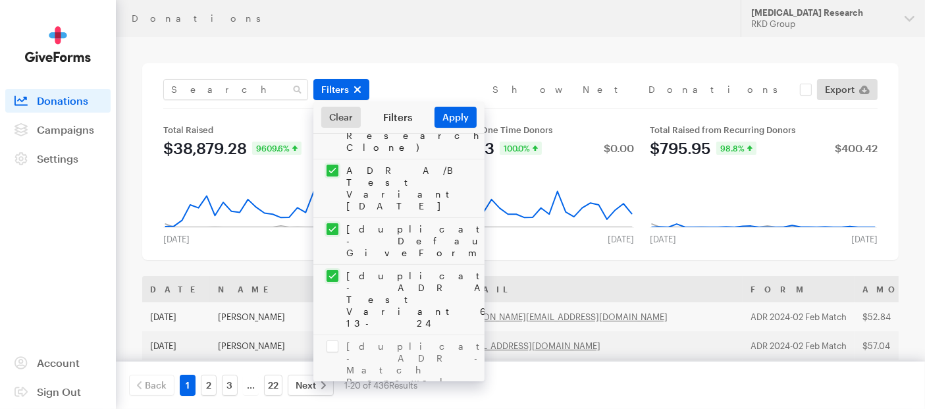
scroll to position [1828, 0]
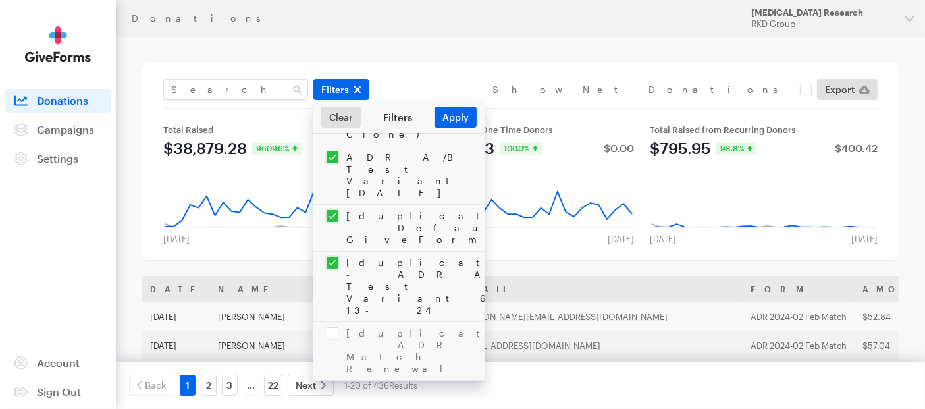
checkbox input "true"
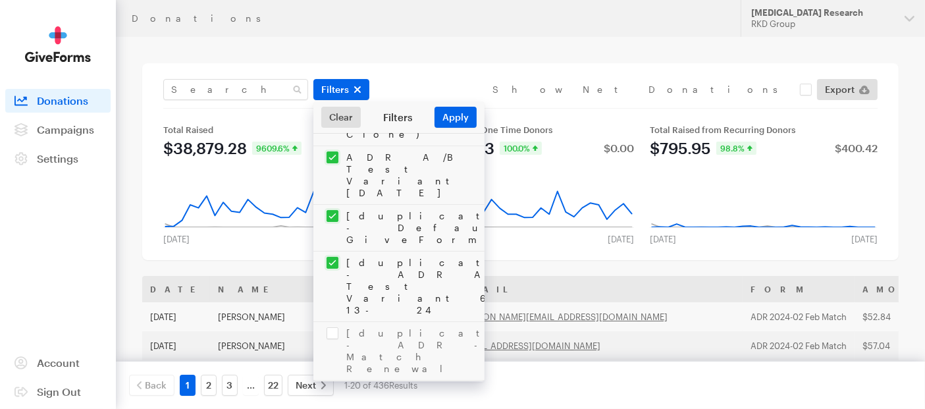
checkbox input "true"
checkbox input "false"
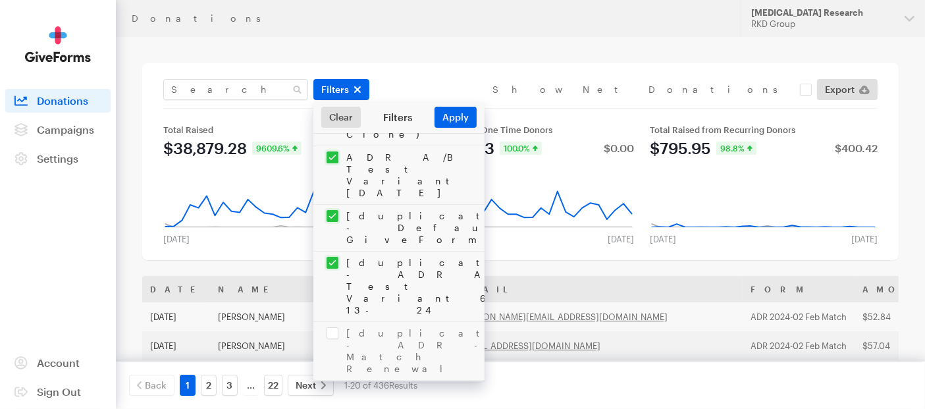
checkbox input "true"
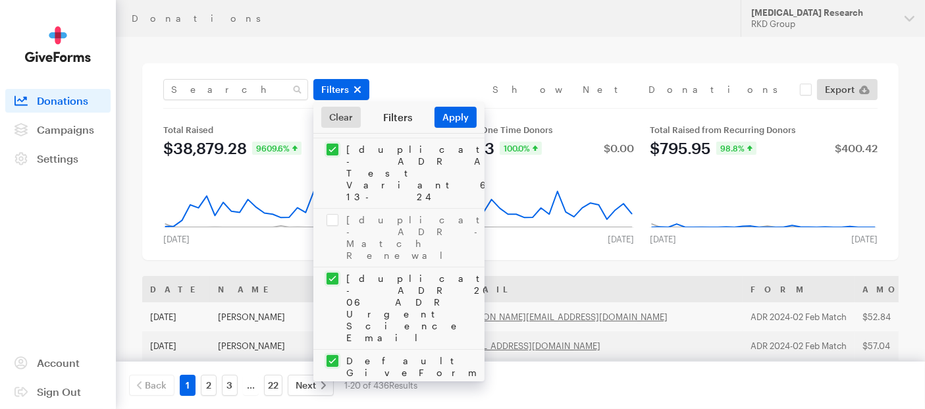
scroll to position [1975, 0]
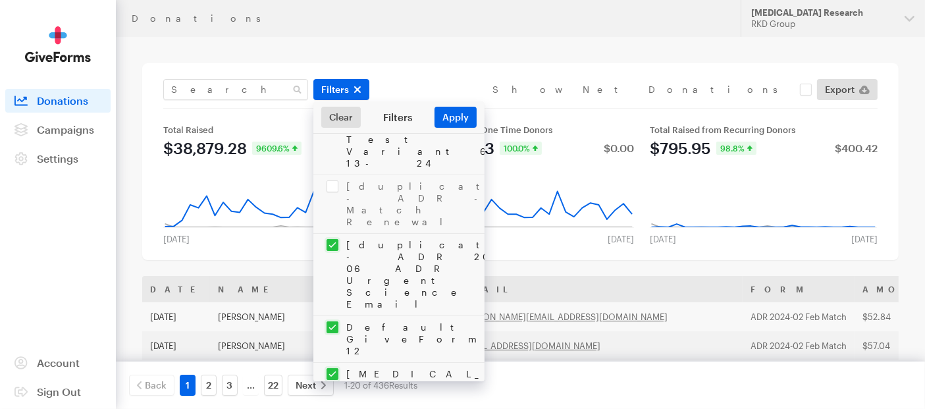
checkbox input "true"
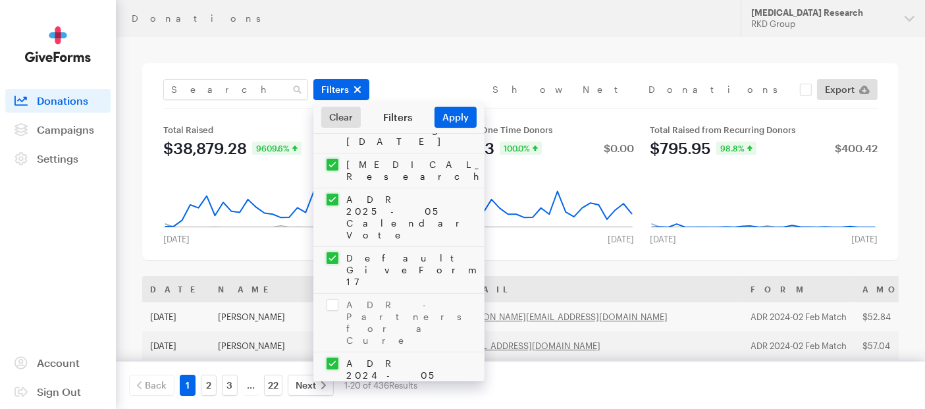
scroll to position [3126, 0]
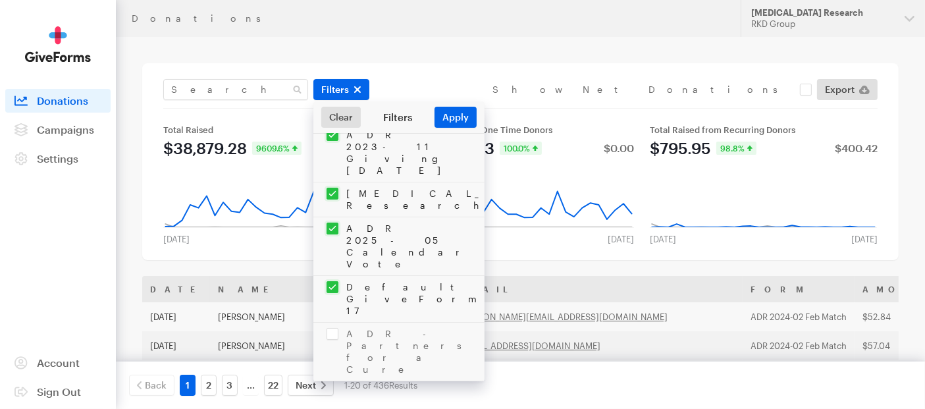
checkbox input "true"
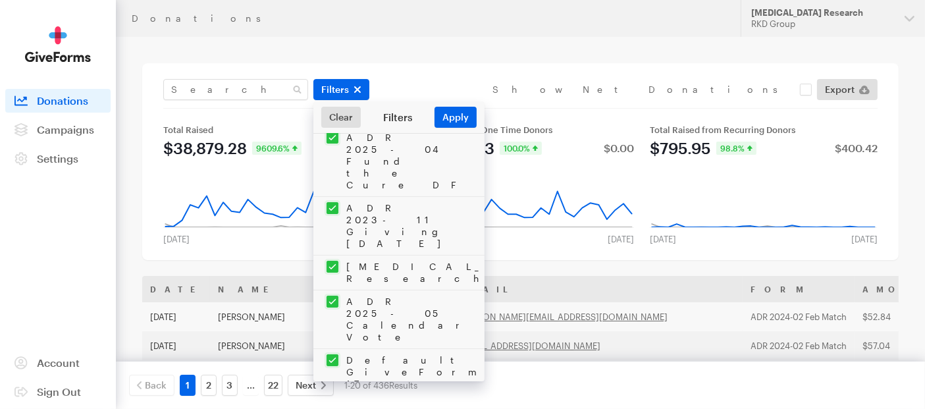
checkbox input "true"
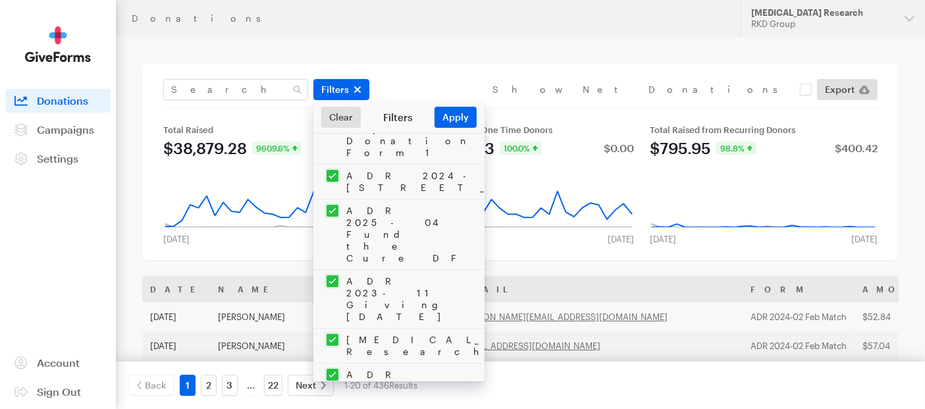
checkbox input "true"
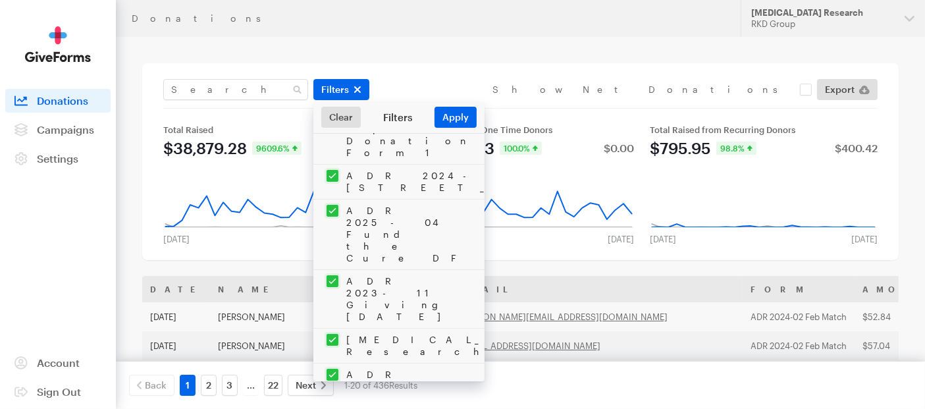
checkbox input "true"
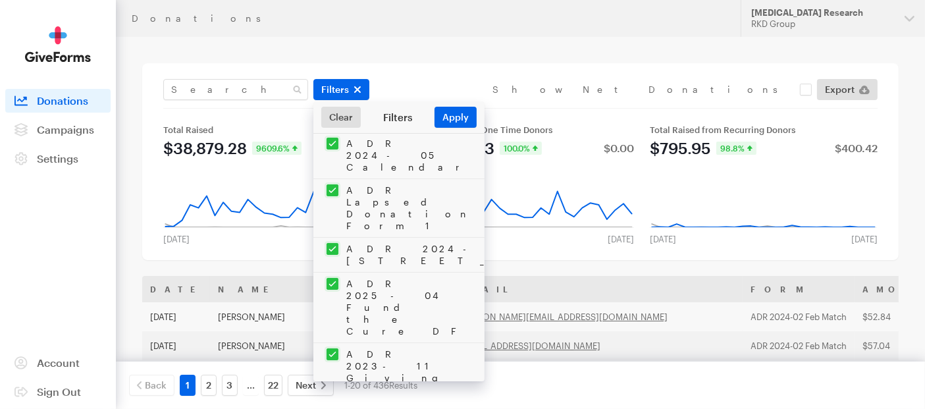
checkbox input "true"
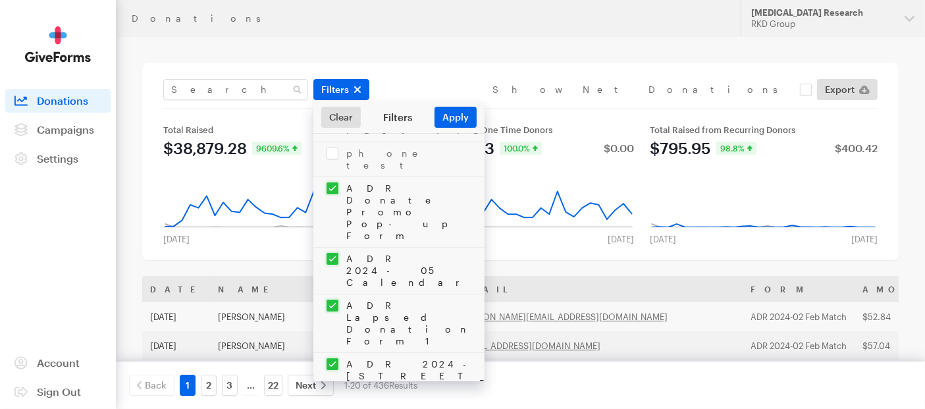
scroll to position [2760, 0]
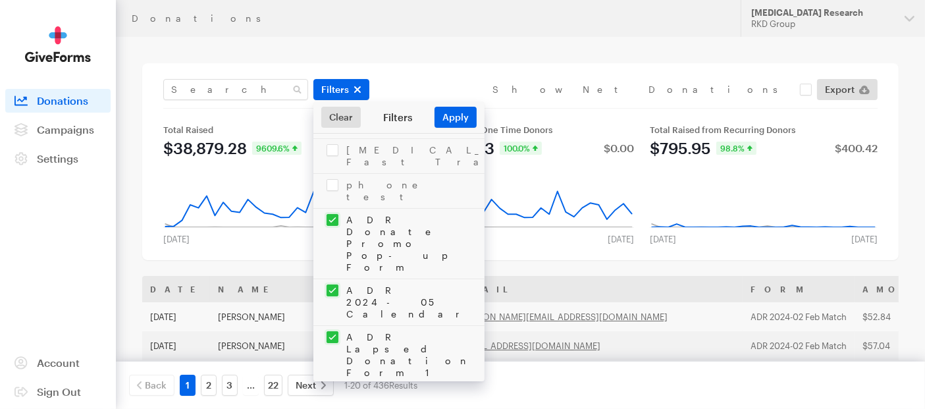
checkbox input "true"
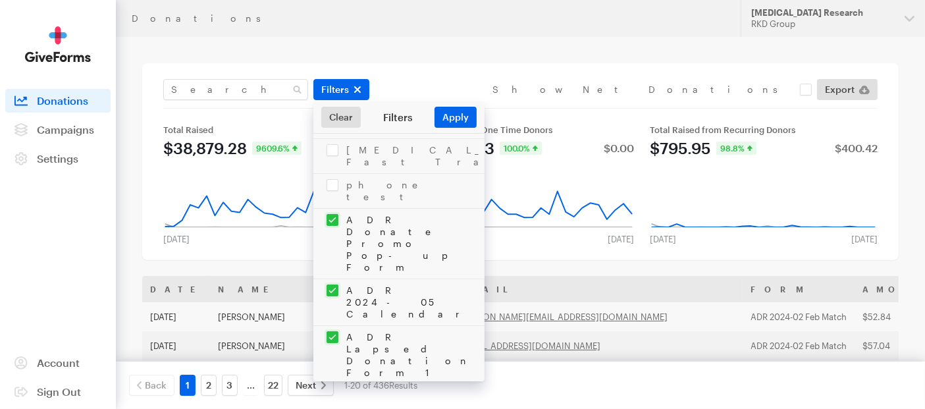
checkbox input "true"
checkbox input "false"
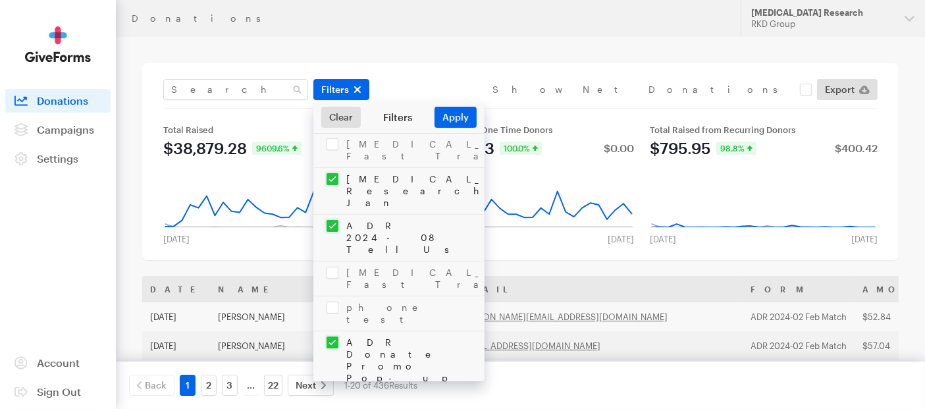
scroll to position [2614, 0]
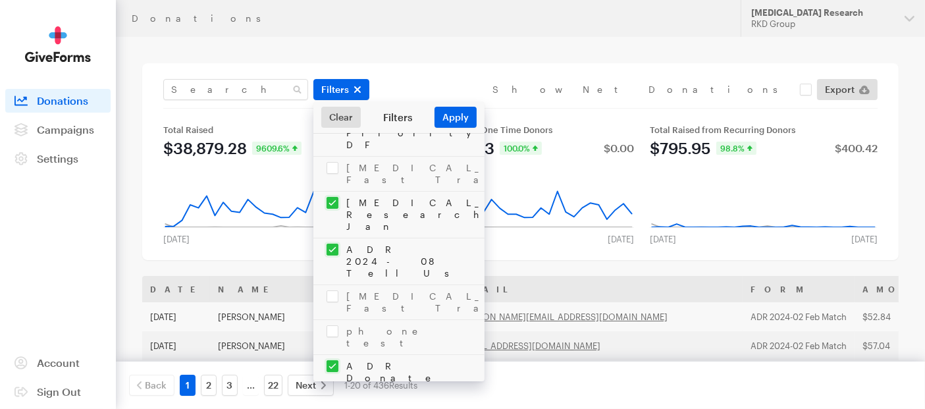
checkbox input "true"
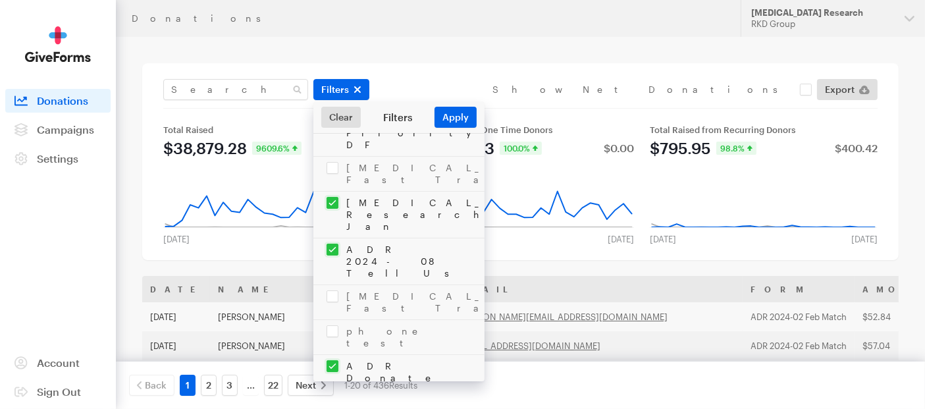
checkbox input "true"
checkbox input "false"
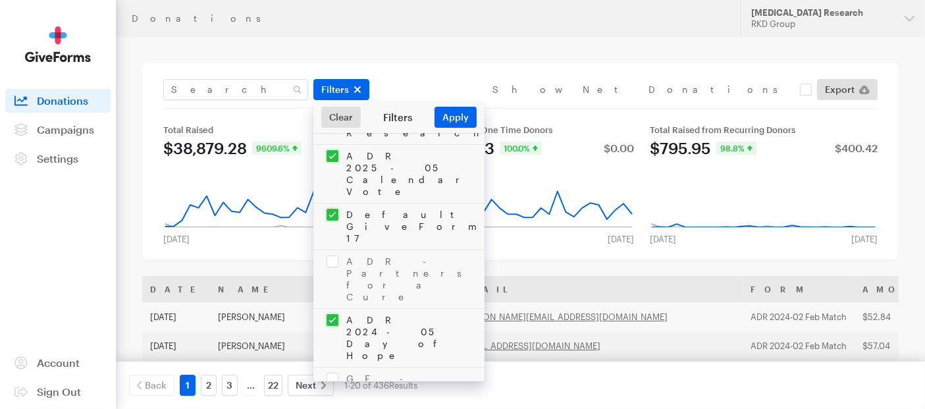
scroll to position [3126, 0]
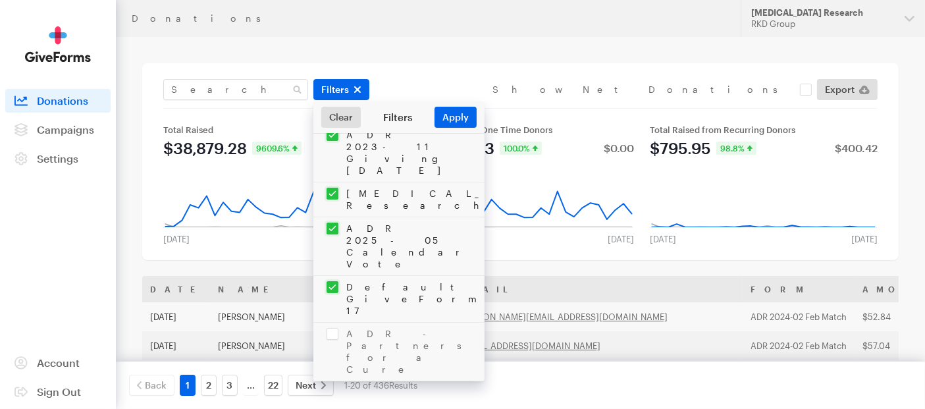
checkbox input "false"
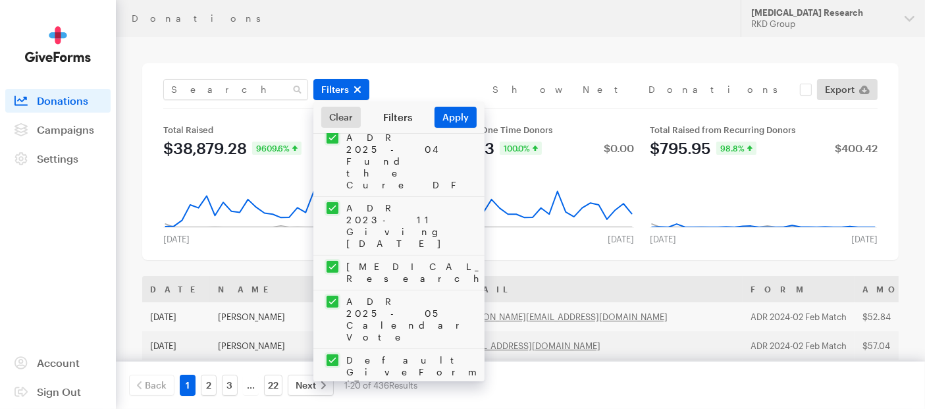
checkbox input "false"
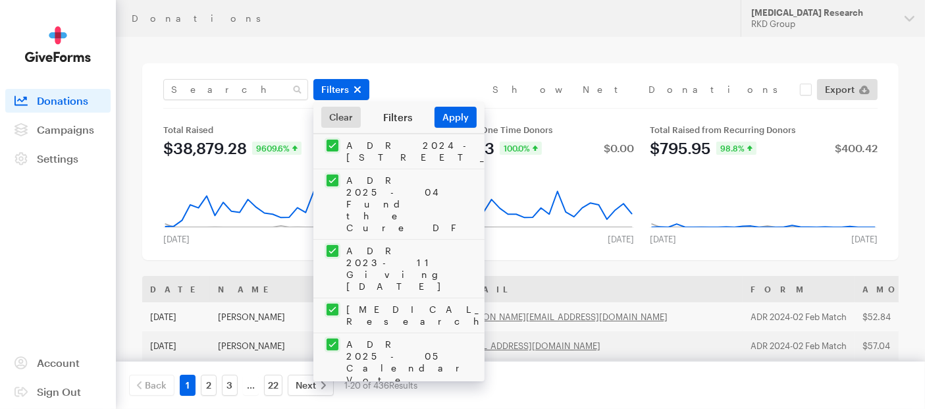
scroll to position [2980, 0]
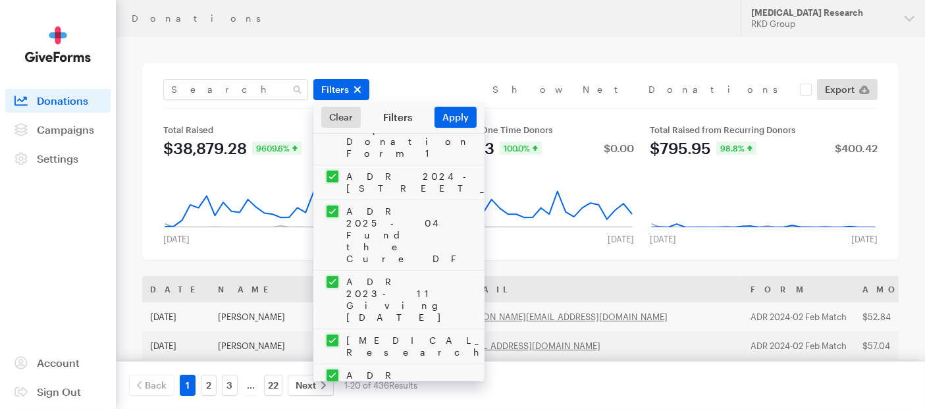
checkbox input "false"
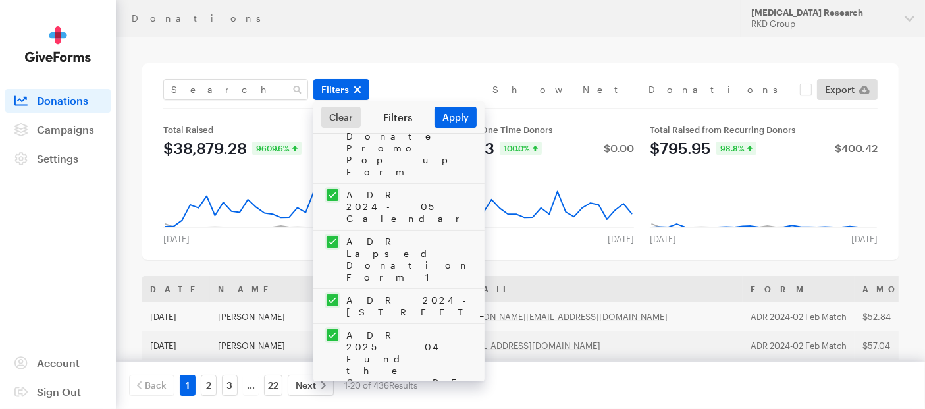
scroll to position [2834, 0]
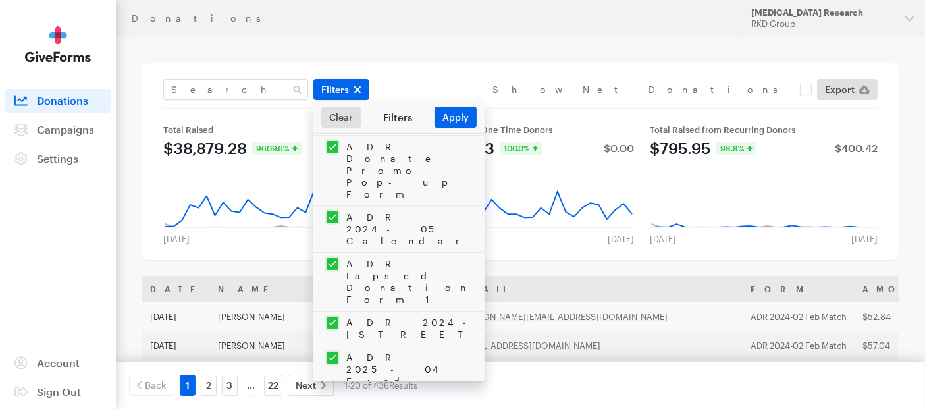
checkbox input "false"
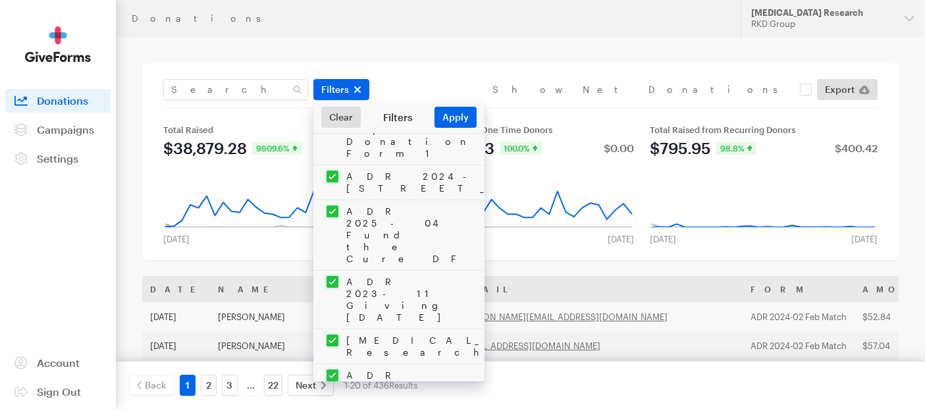
scroll to position [3053, 0]
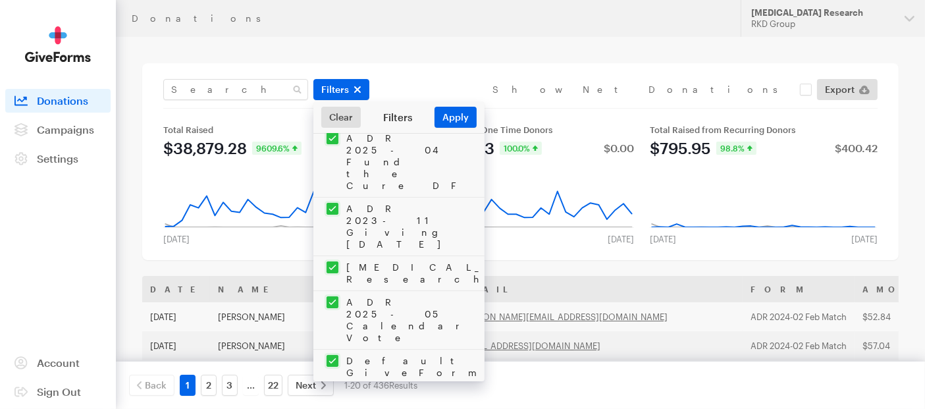
checkbox input "false"
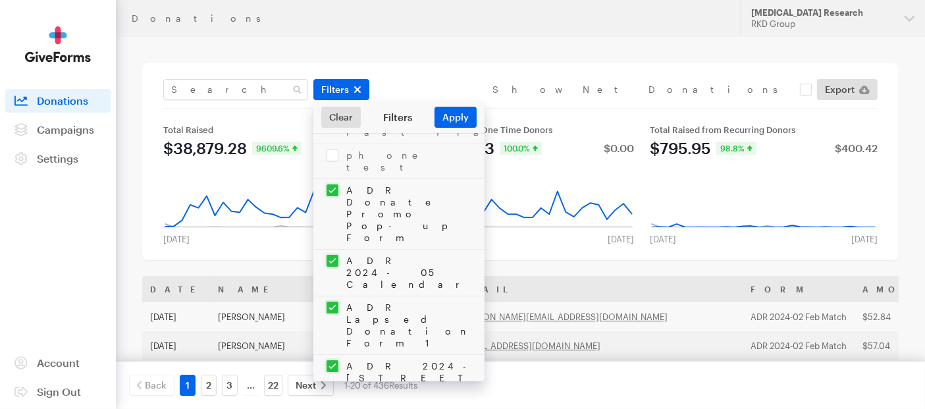
scroll to position [2760, 0]
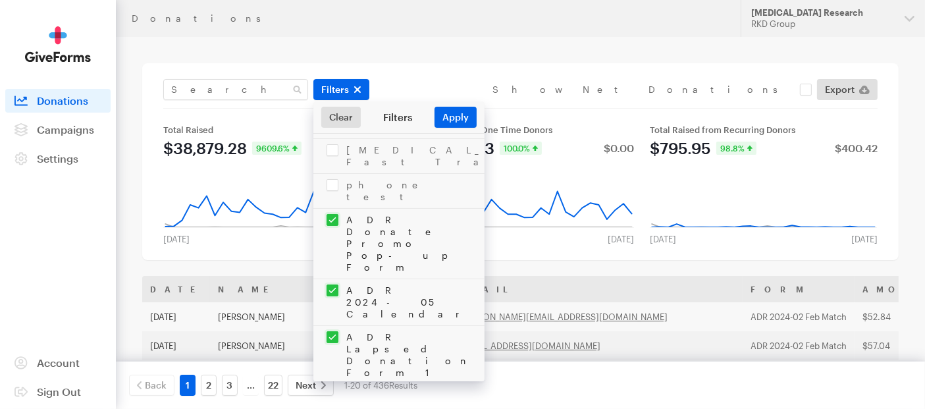
checkbox input "false"
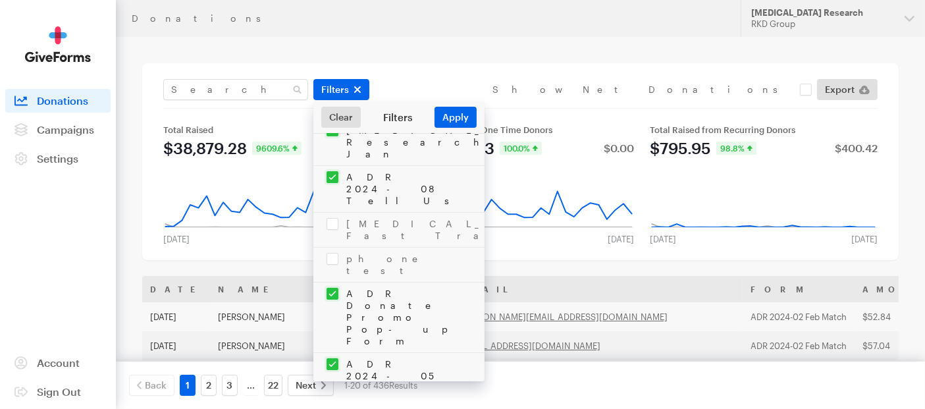
checkbox input "false"
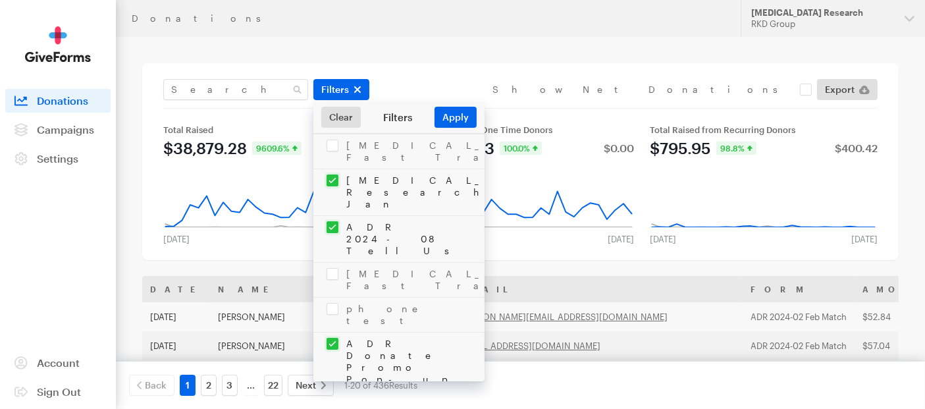
scroll to position [2614, 0]
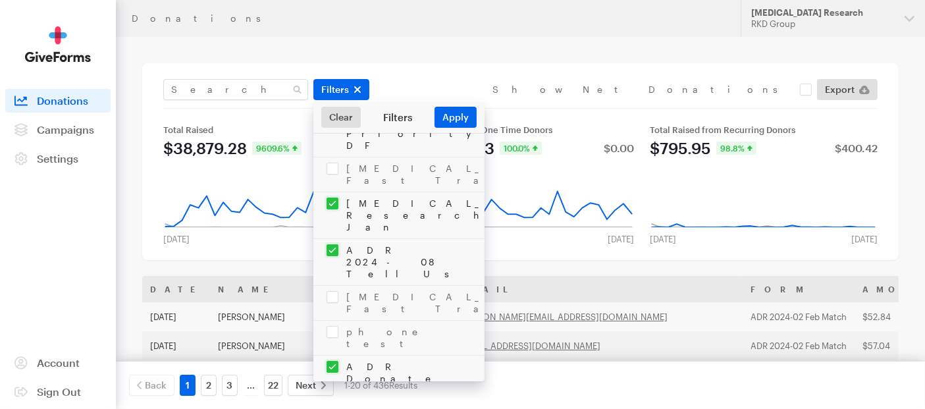
checkbox input "false"
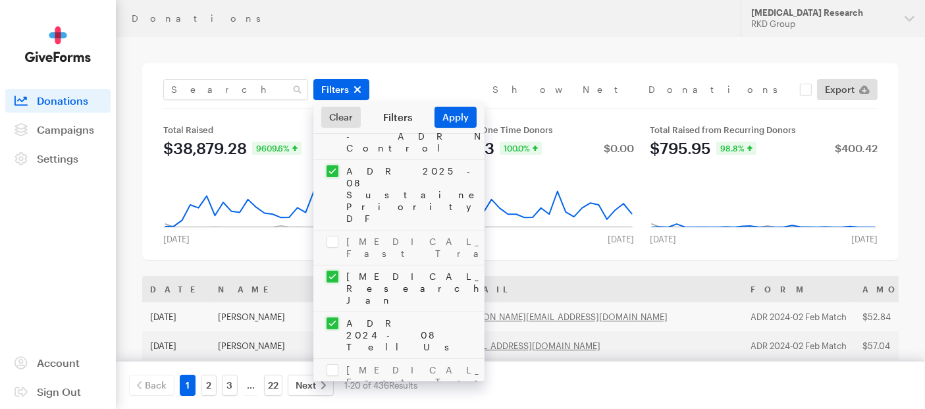
checkbox input "true"
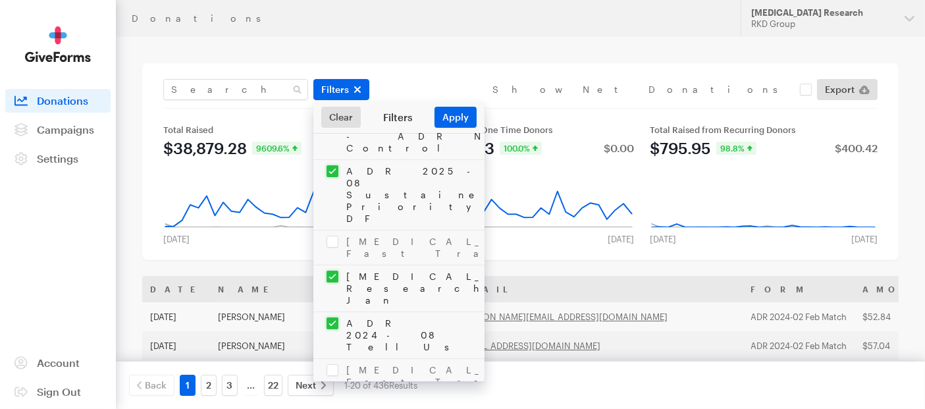
checkbox input "true"
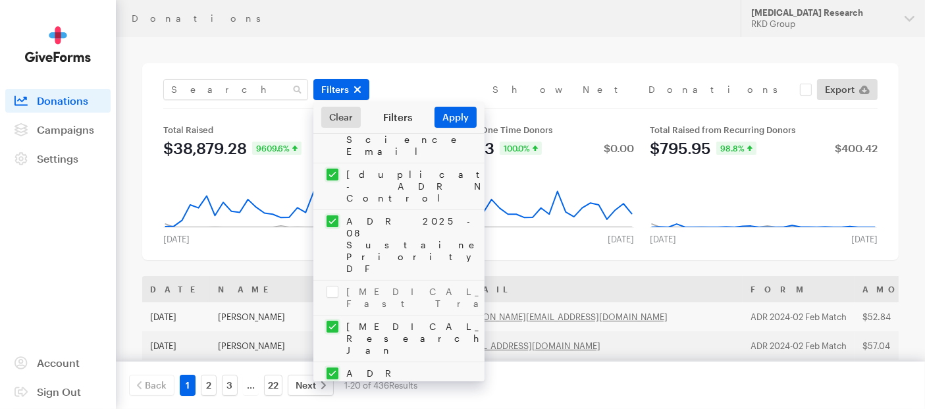
scroll to position [2468, 0]
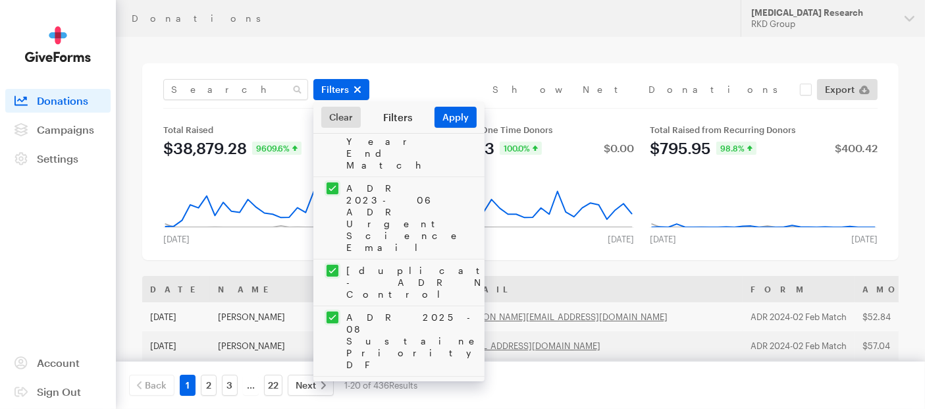
checkbox input "false"
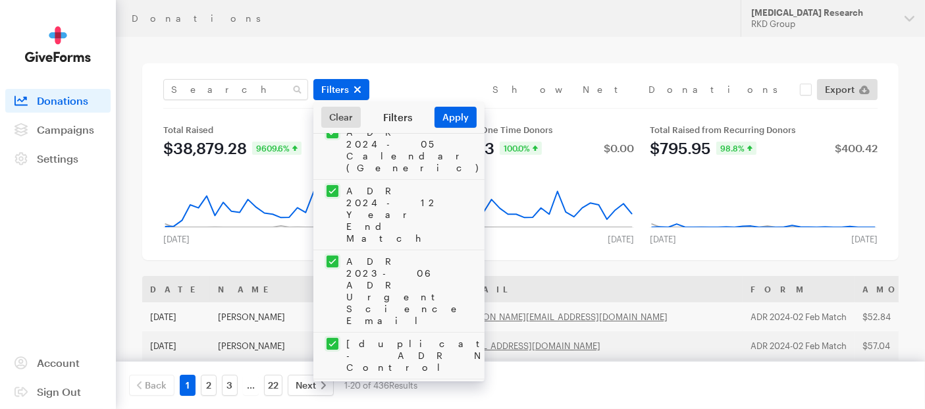
checkbox input "true"
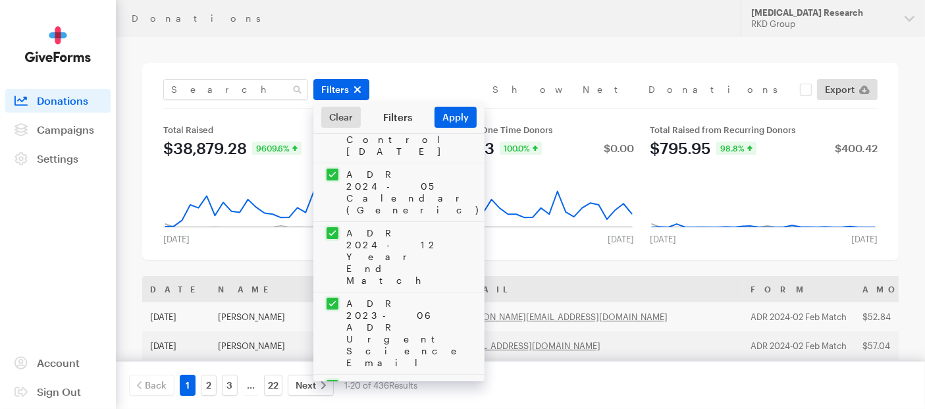
scroll to position [2248, 0]
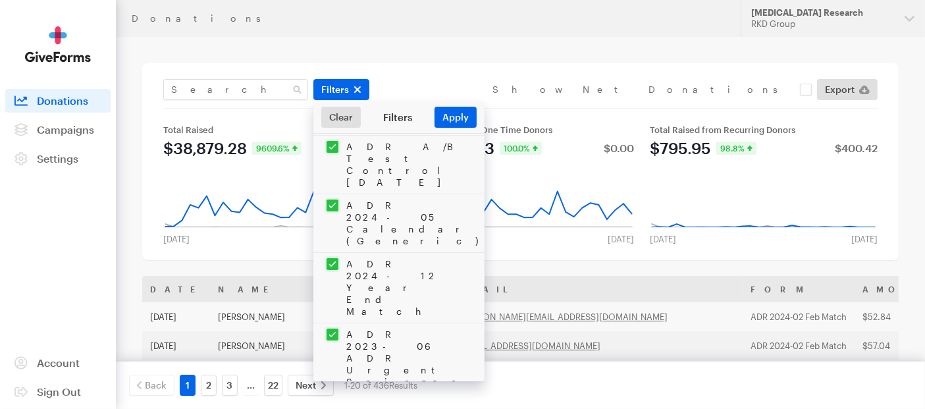
checkbox input "true"
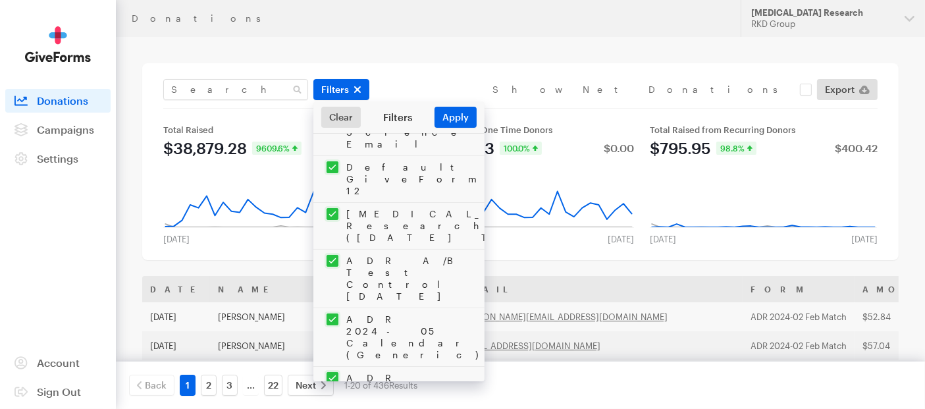
scroll to position [2102, 0]
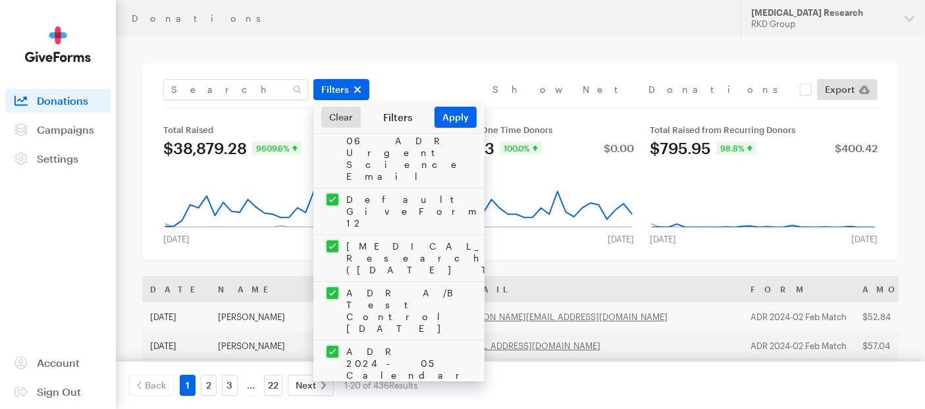
checkbox input "true"
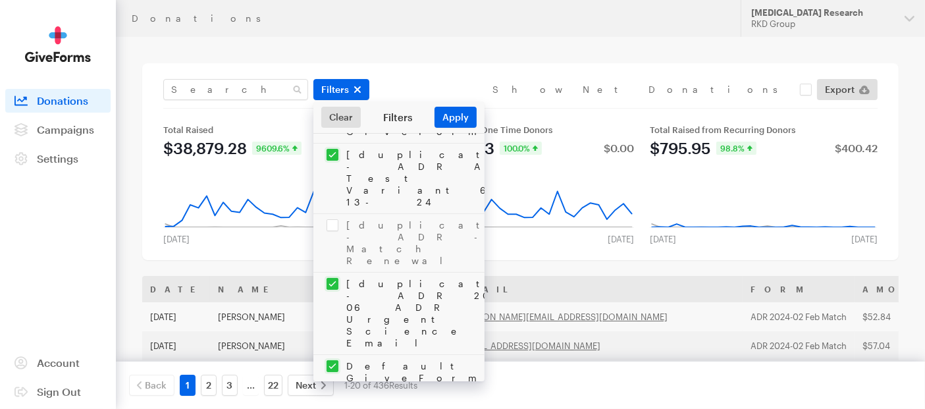
scroll to position [1882, 0]
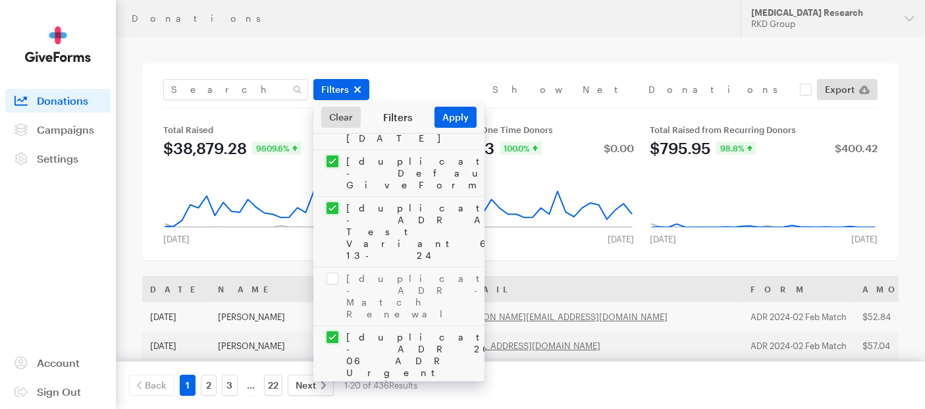
checkbox input "false"
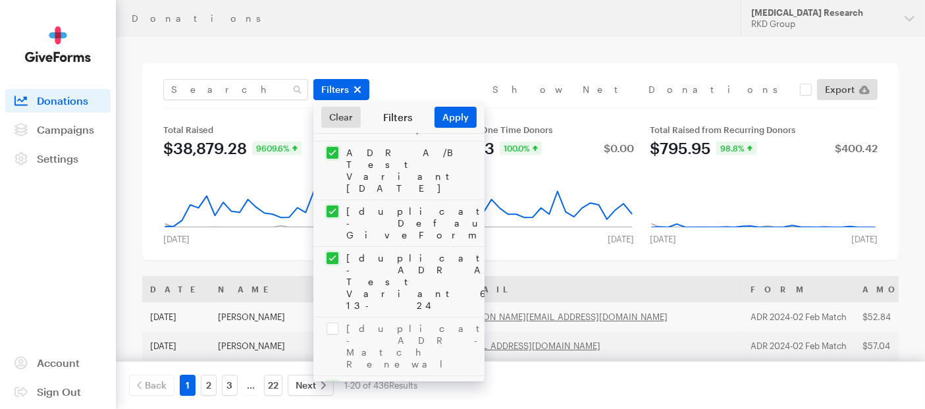
scroll to position [1809, 0]
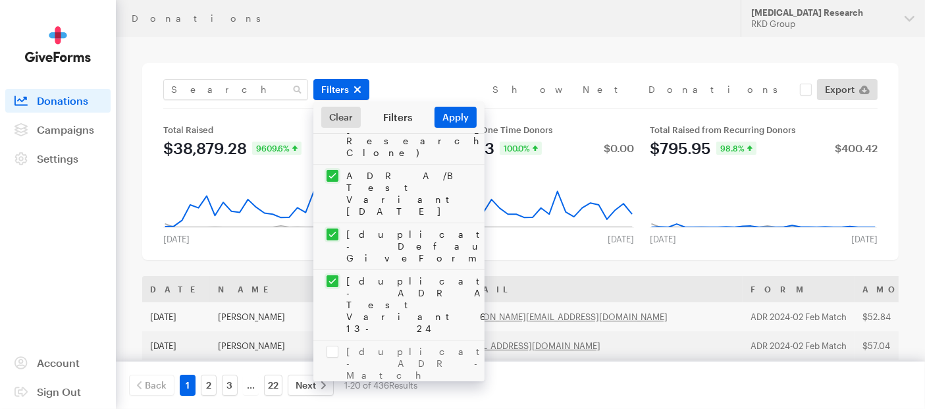
checkbox input "false"
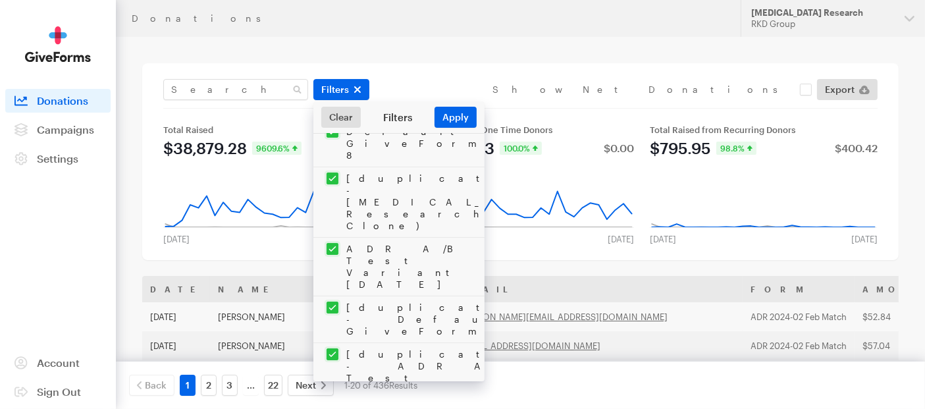
checkbox input "false"
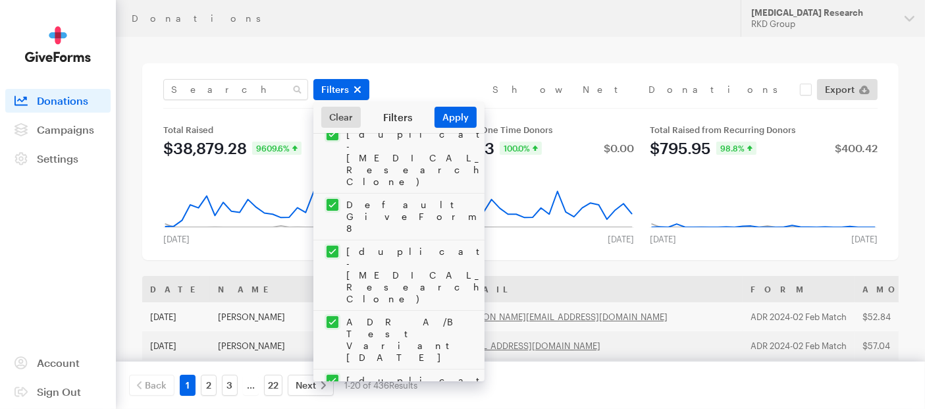
scroll to position [1590, 0]
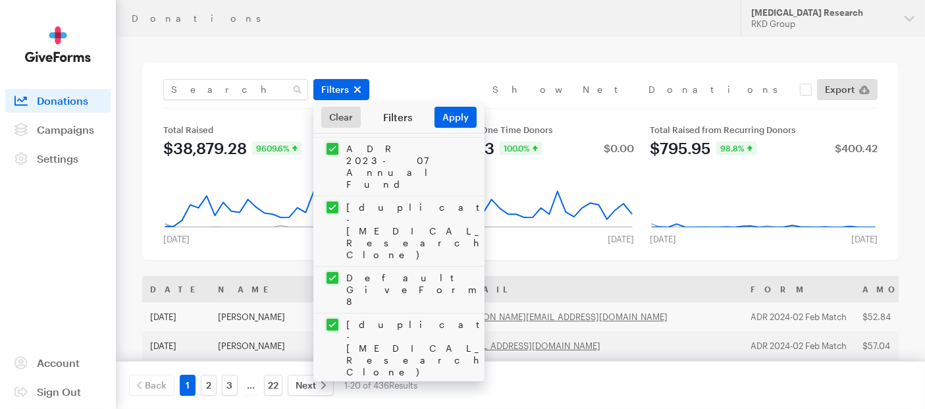
checkbox input "false"
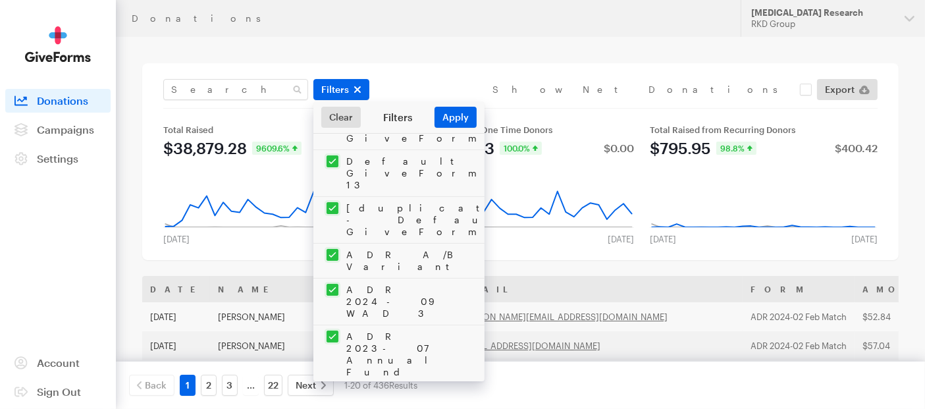
scroll to position [1370, 0]
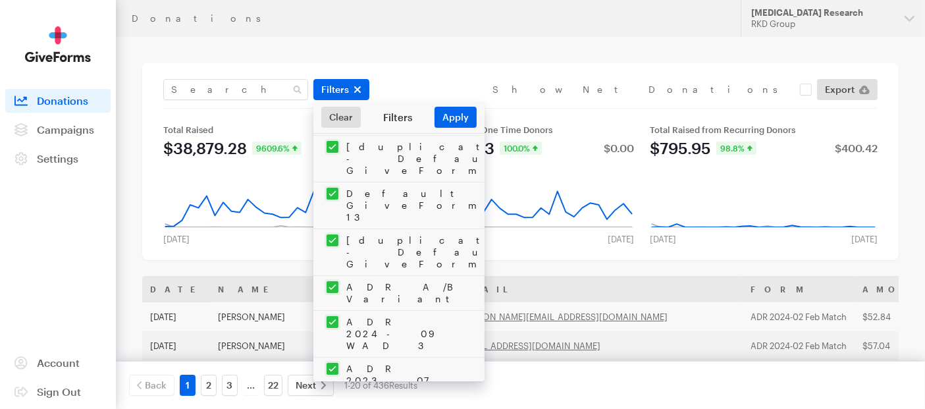
checkbox input "true"
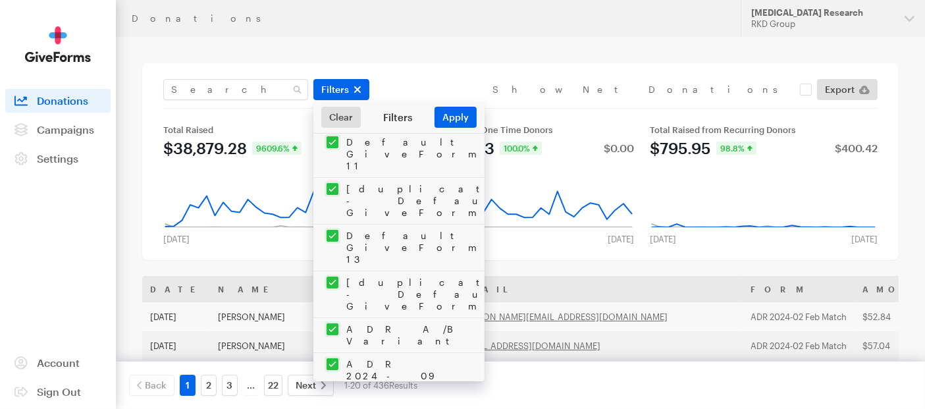
scroll to position [1297, 0]
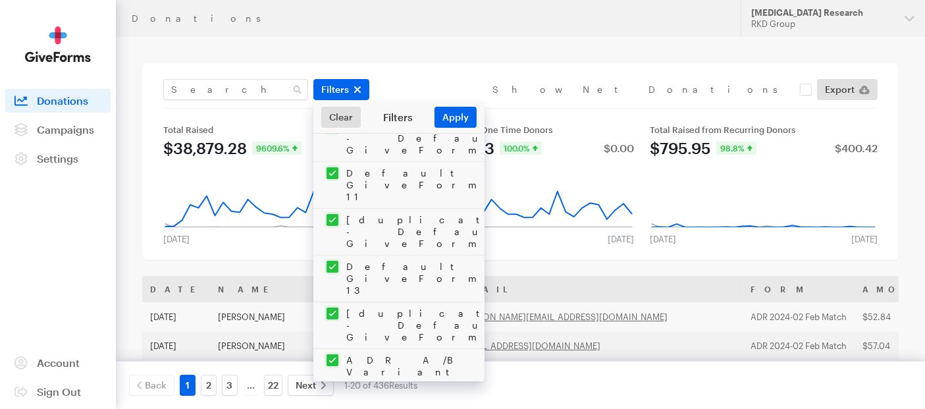
checkbox input "false"
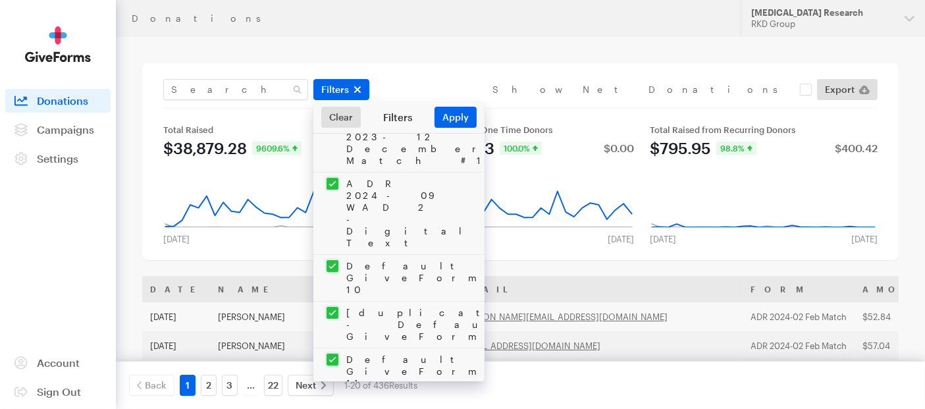
scroll to position [1078, 0]
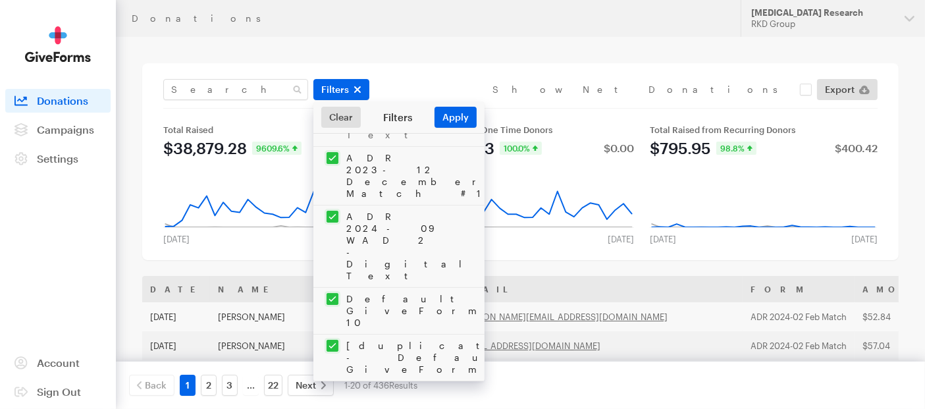
checkbox input "false"
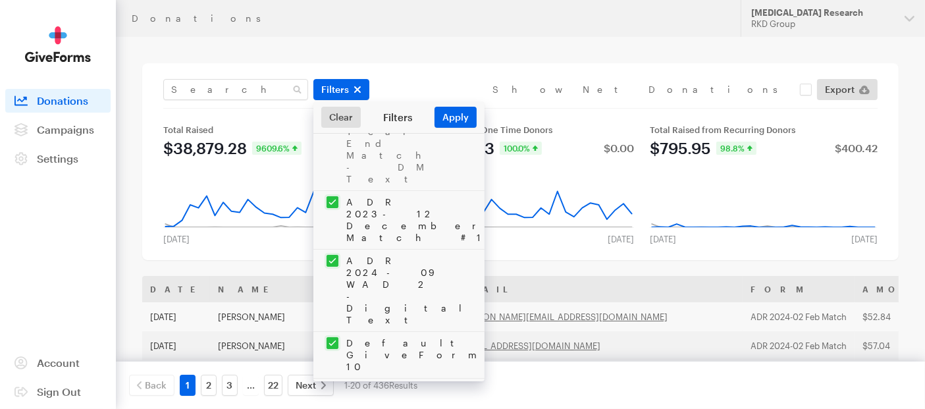
scroll to position [1005, 0]
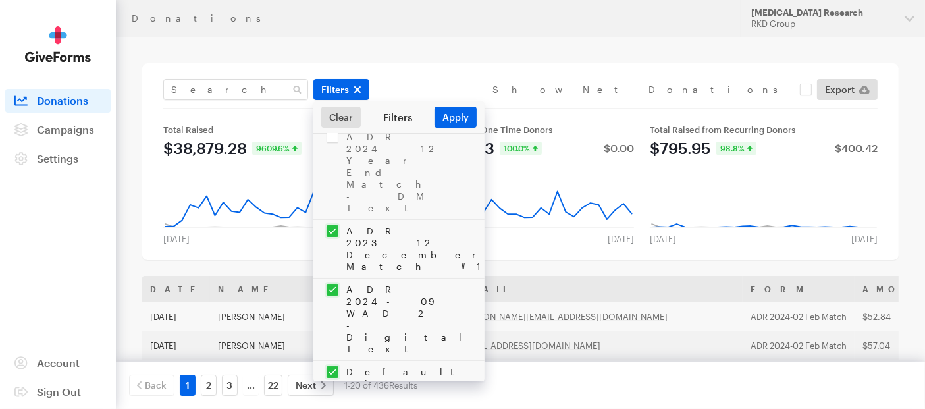
checkbox input "false"
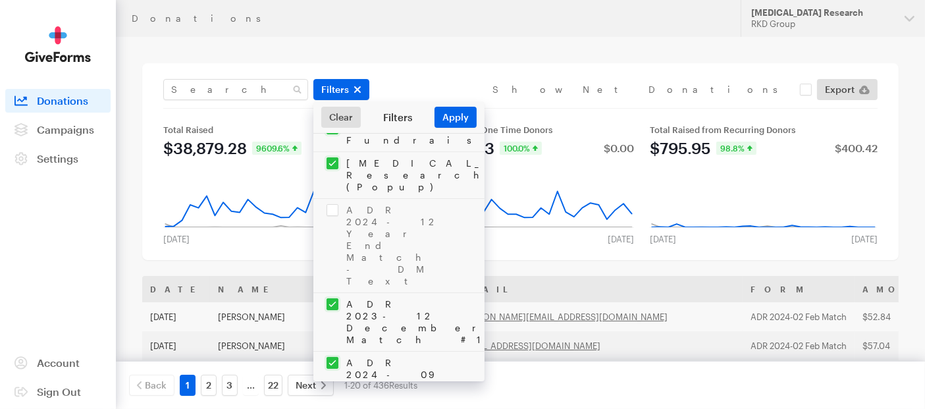
scroll to position [859, 0]
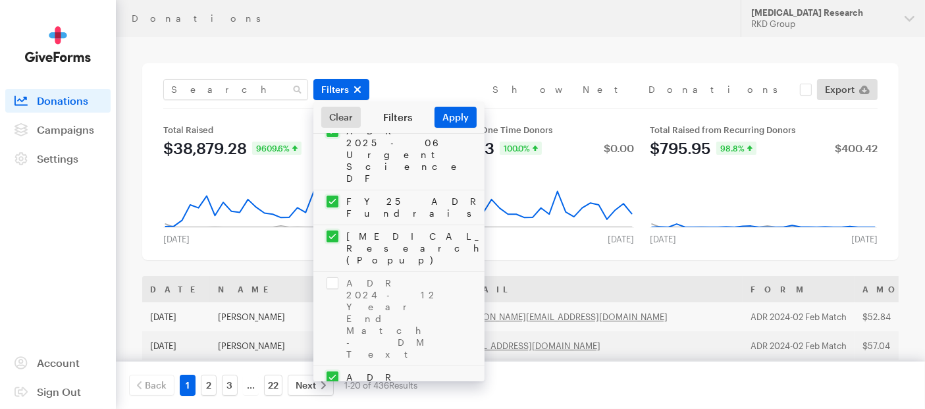
checkbox input "false"
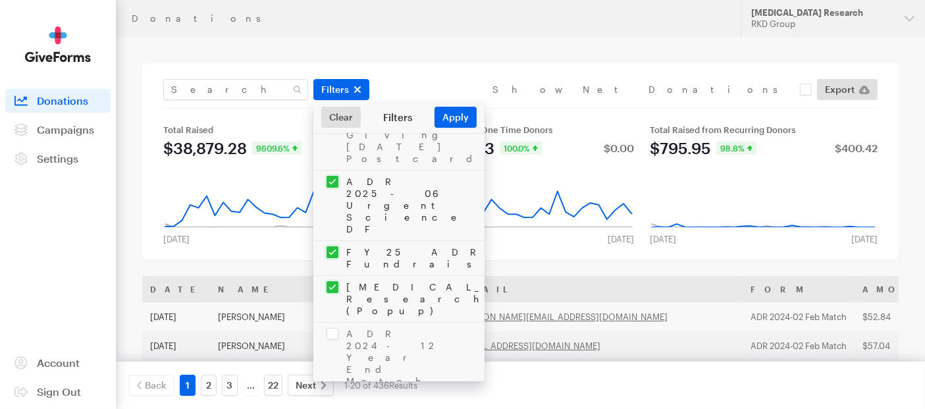
scroll to position [786, 0]
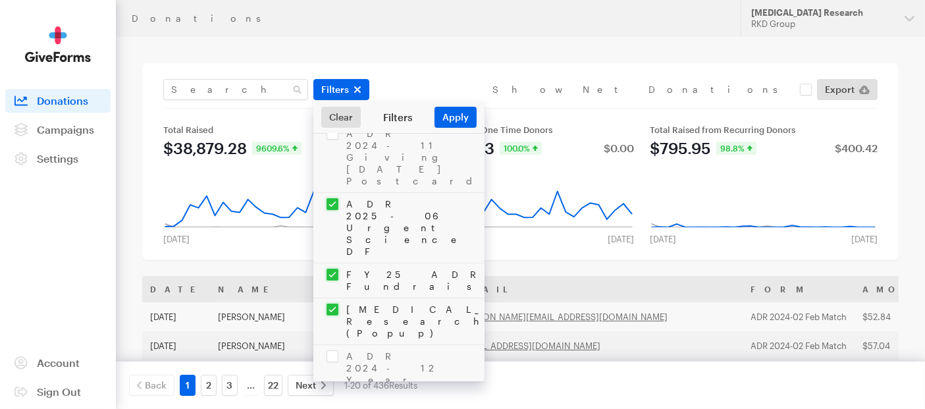
checkbox input "false"
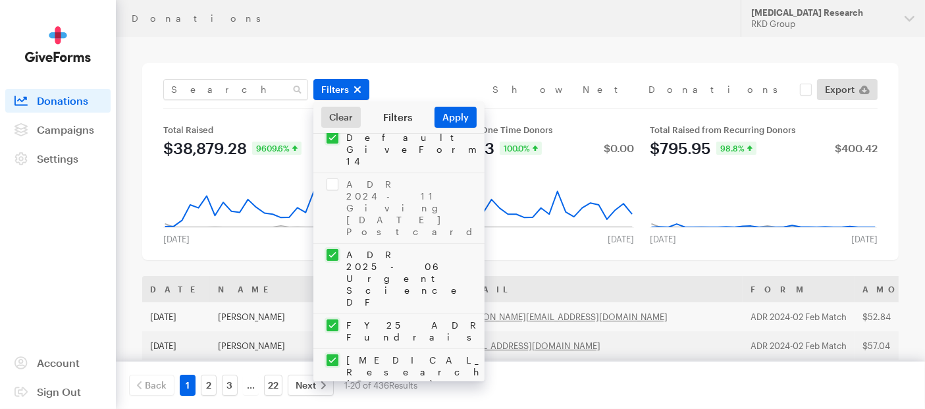
scroll to position [712, 0]
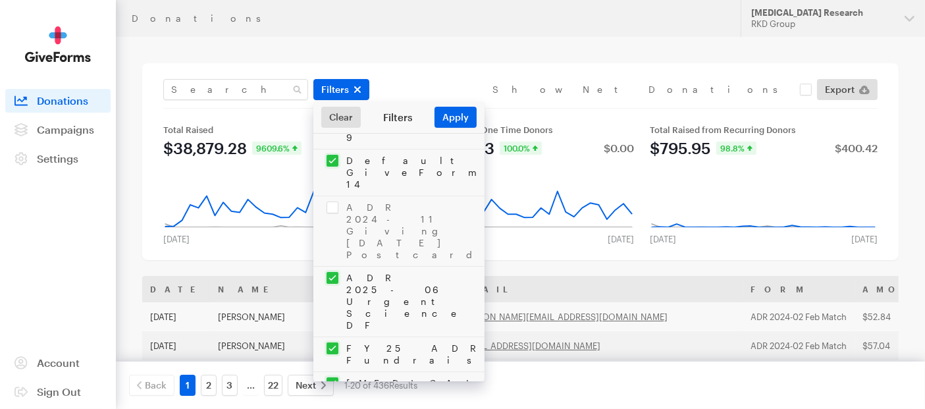
checkbox input "false"
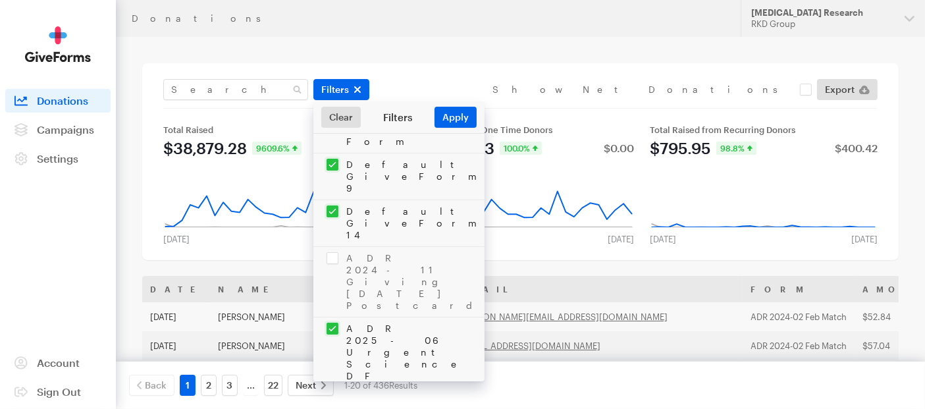
scroll to position [639, 0]
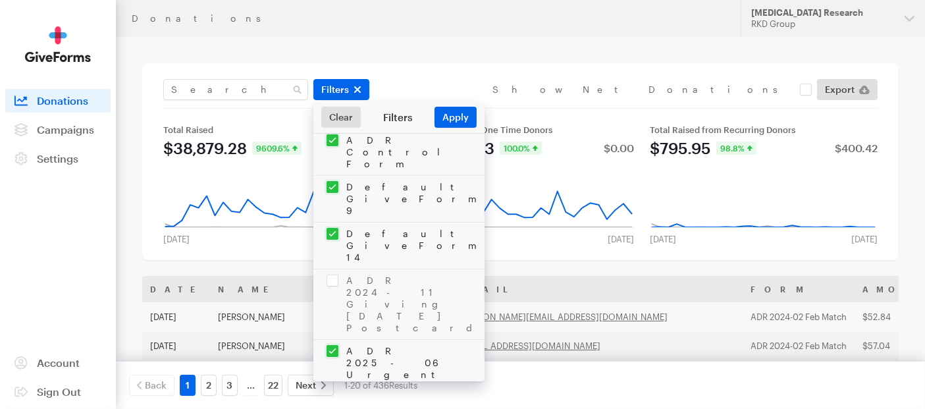
checkbox input "false"
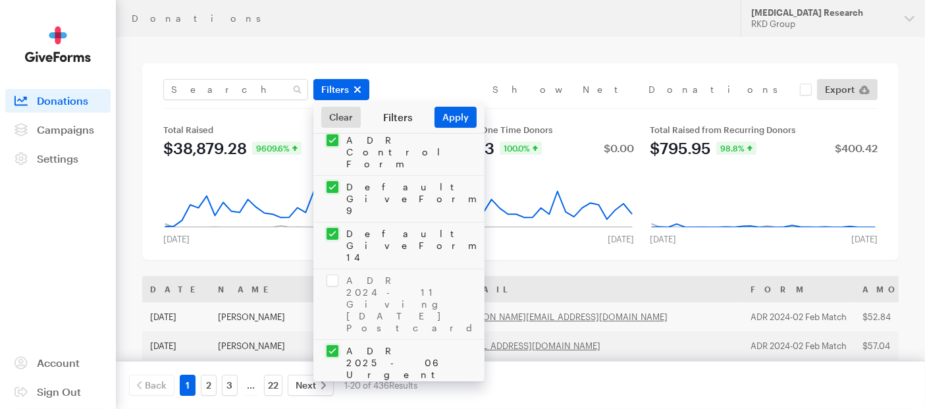
checkbox input "false"
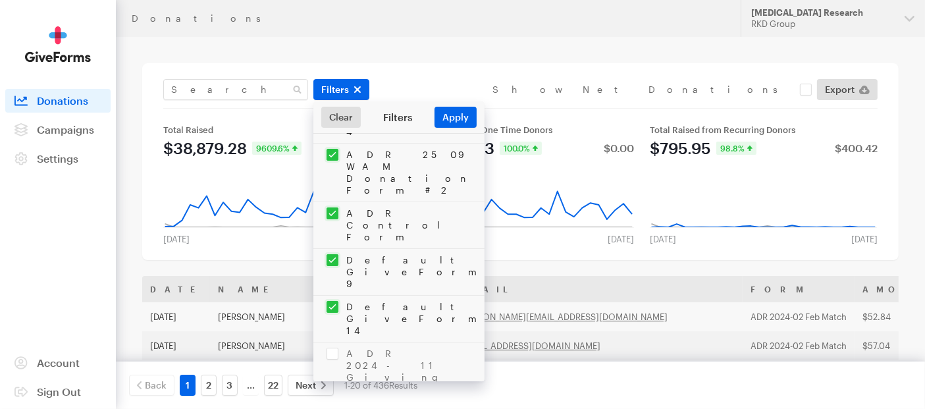
scroll to position [493, 0]
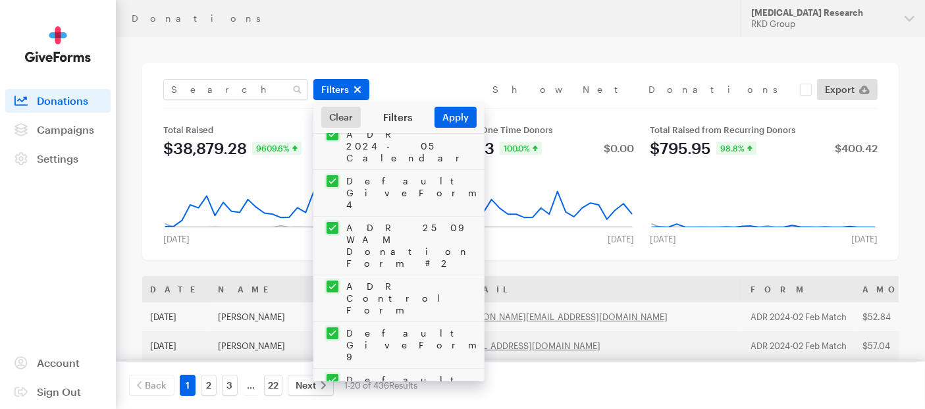
checkbox input "false"
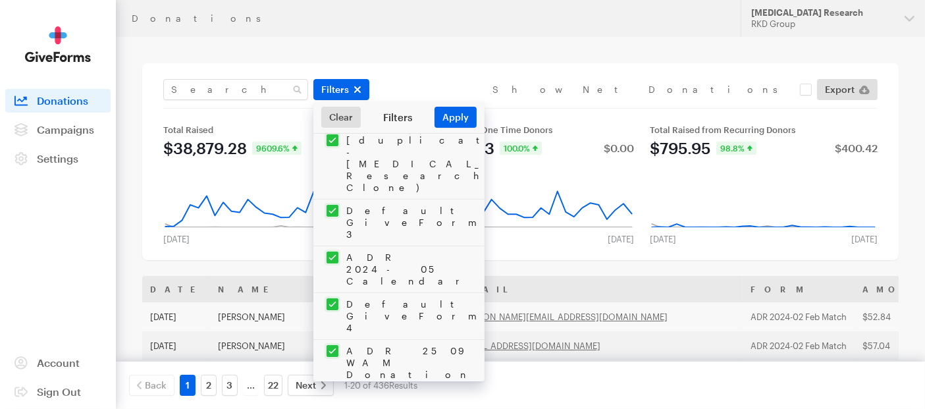
scroll to position [347, 0]
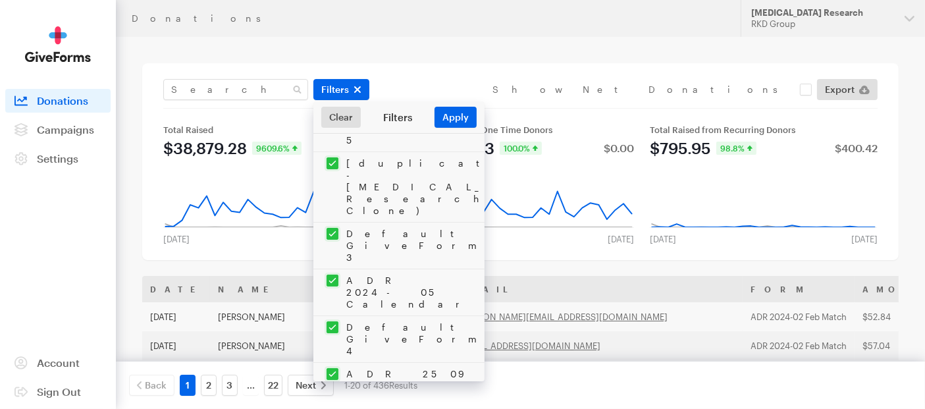
checkbox input "false"
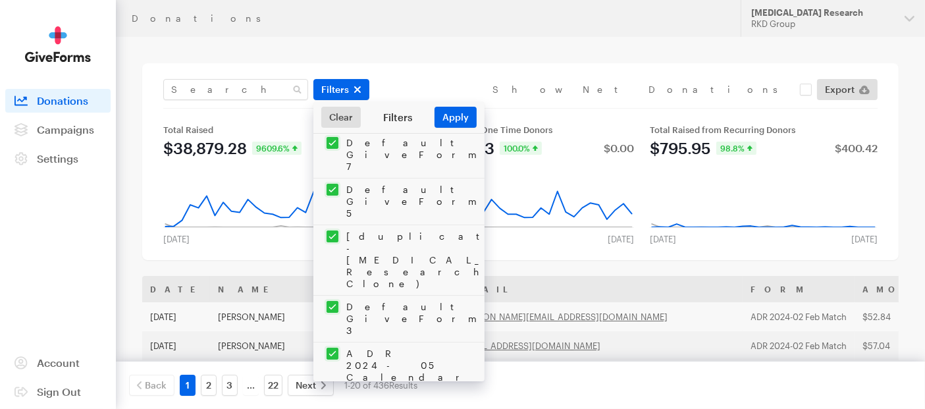
checkbox input "false"
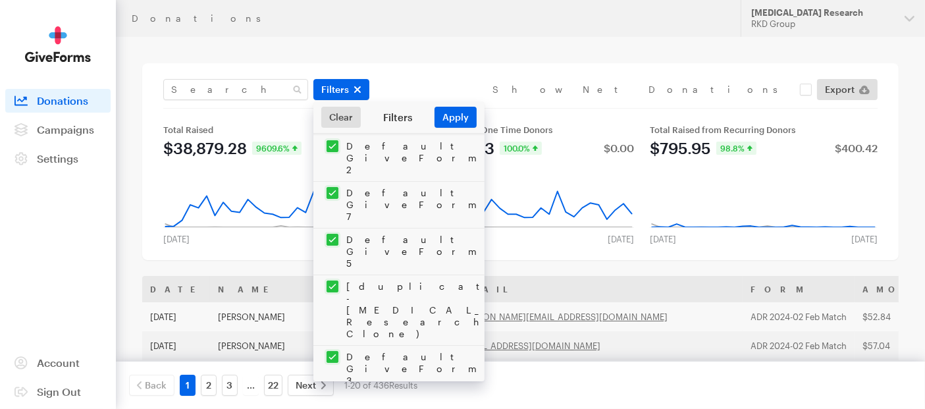
scroll to position [201, 0]
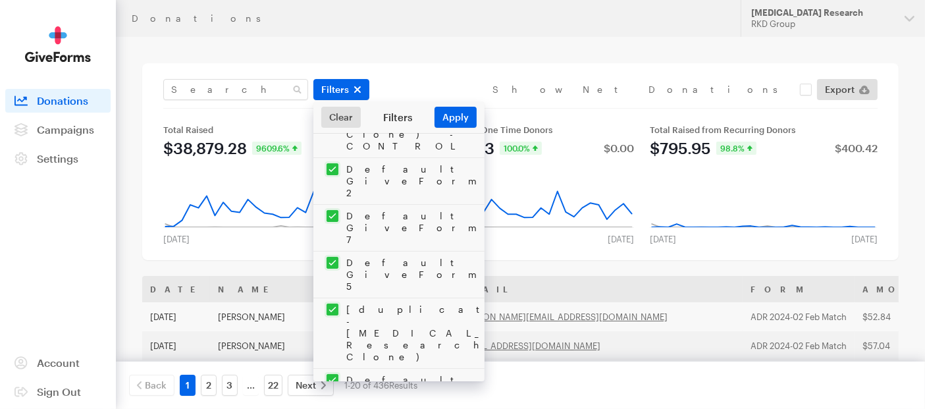
checkbox input "false"
click at [336, 369] on input "checkbox" at bounding box center [398, 392] width 171 height 46
checkbox input "false"
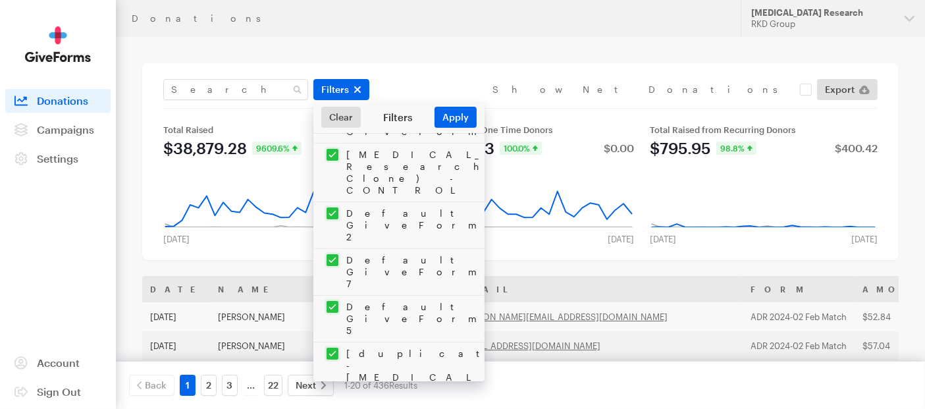
scroll to position [128, 0]
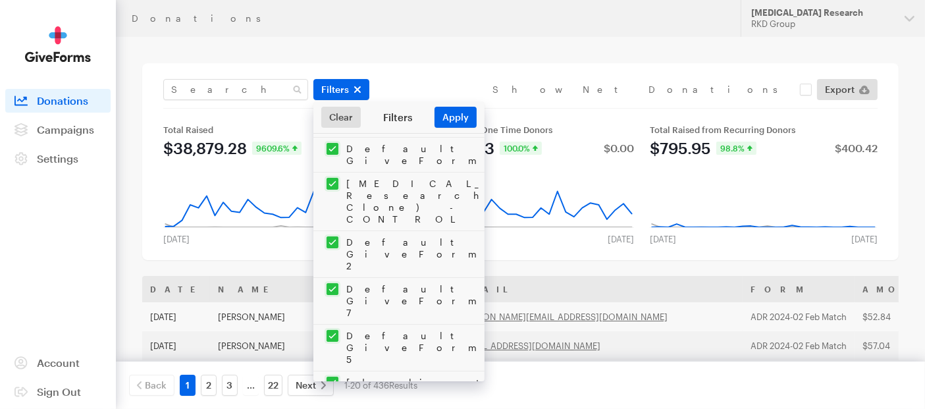
click at [336, 324] on input "checkbox" at bounding box center [398, 347] width 171 height 46
checkbox input "false"
click at [334, 278] on input "checkbox" at bounding box center [398, 301] width 171 height 46
checkbox input "false"
click at [336, 231] on input "checkbox" at bounding box center [398, 254] width 171 height 46
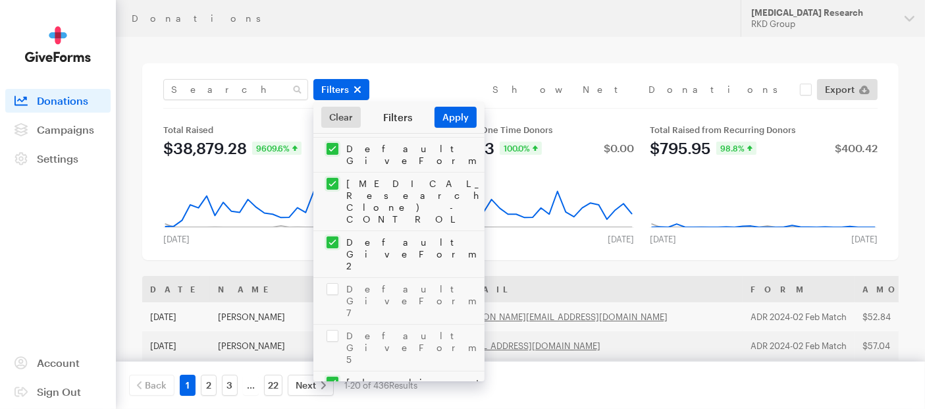
checkbox input "false"
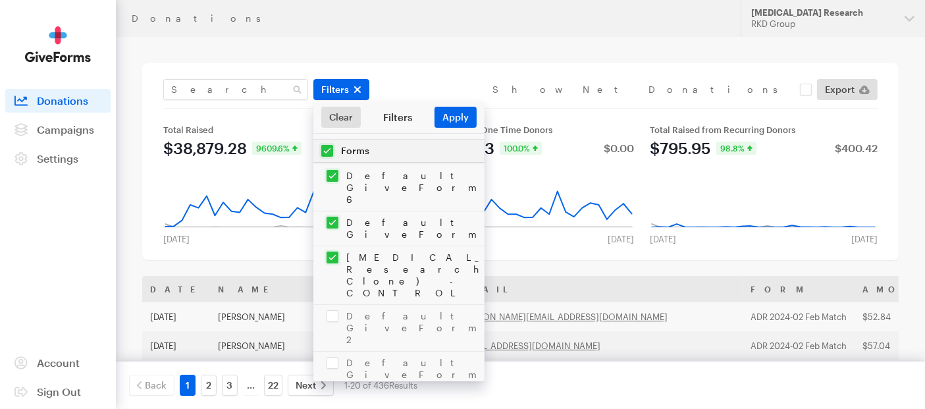
click at [332, 211] on input "checkbox" at bounding box center [398, 228] width 171 height 34
checkbox input "false"
click at [333, 176] on input "checkbox" at bounding box center [398, 188] width 171 height 46
checkbox input "false"
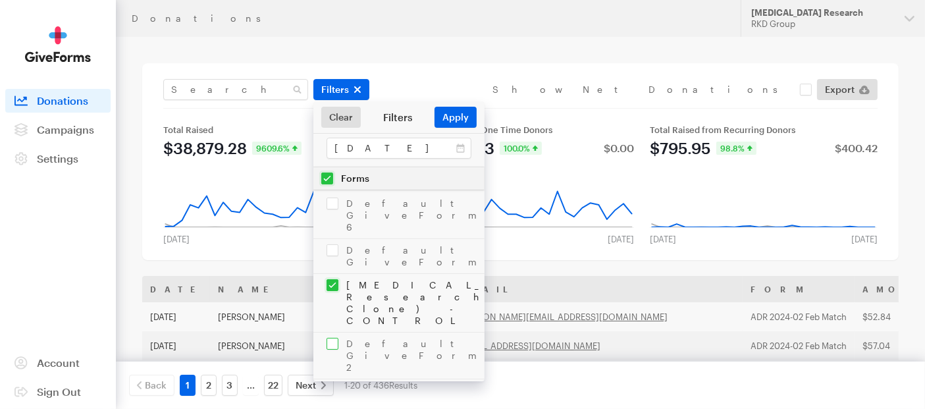
scroll to position [0, 0]
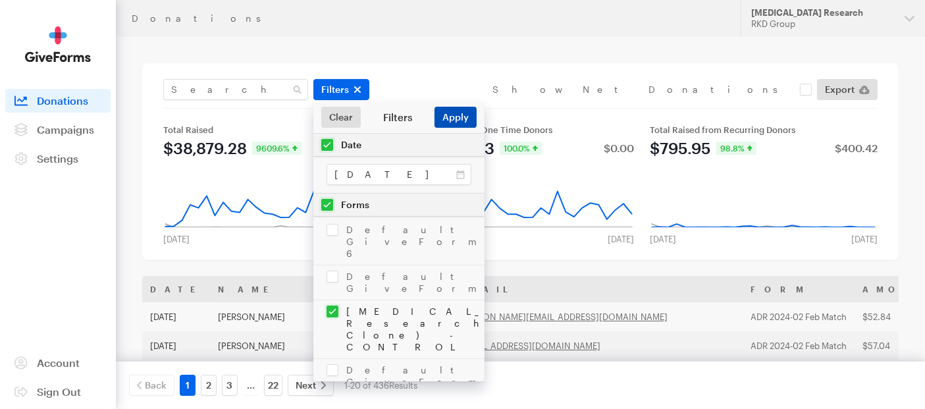
click at [457, 114] on button "Apply" at bounding box center [455, 117] width 42 height 21
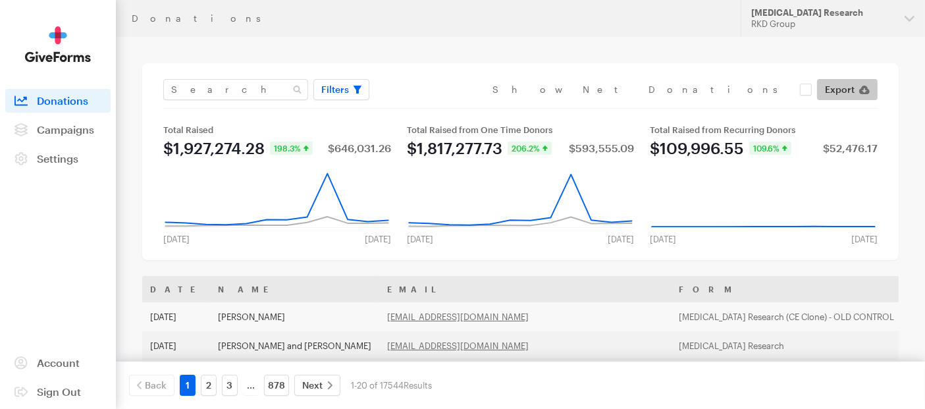
click at [845, 90] on span "Export" at bounding box center [840, 90] width 30 height 16
